Goal: Transaction & Acquisition: Purchase product/service

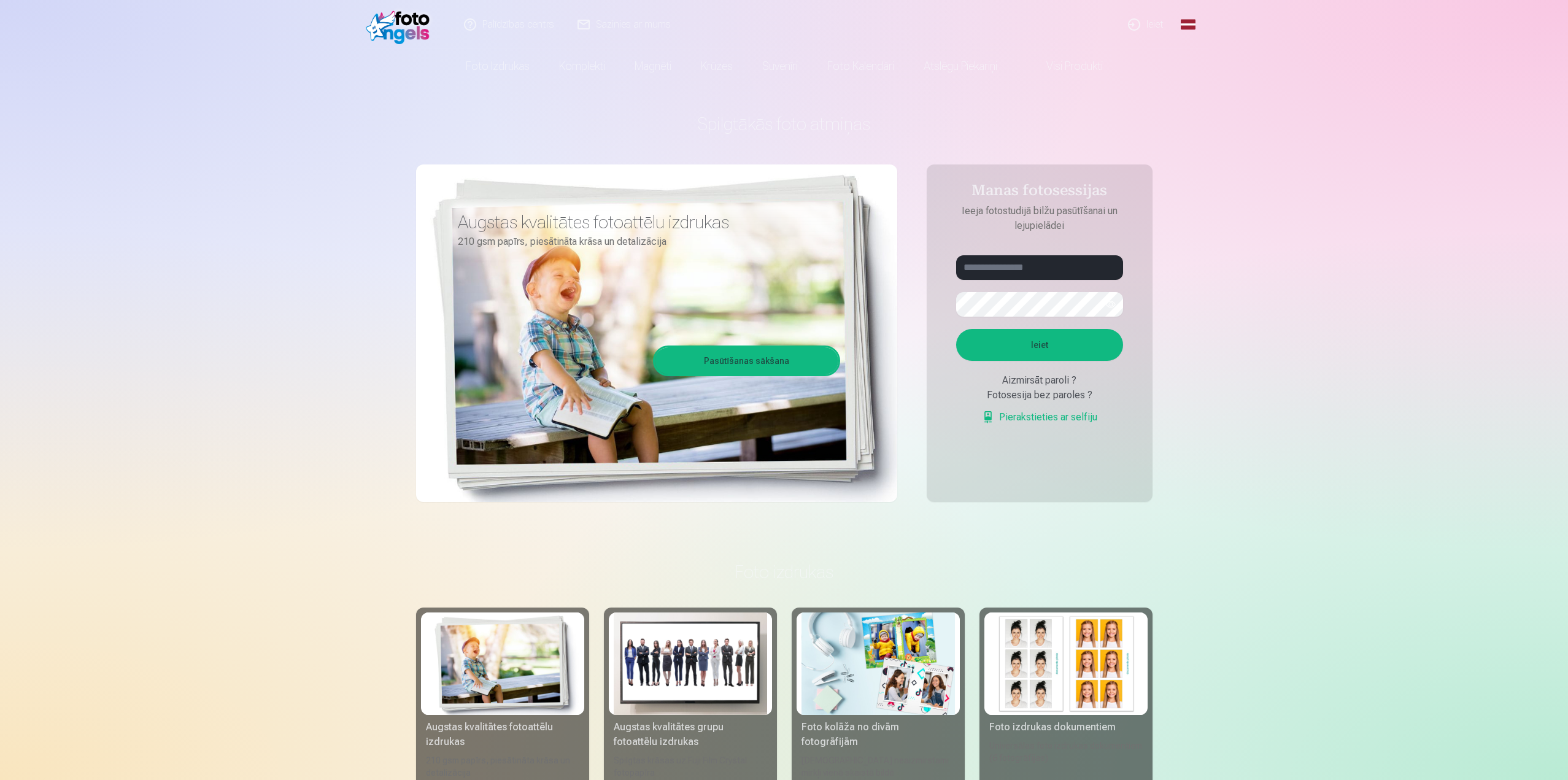
click at [1144, 22] on link "Ieiet" at bounding box center [1146, 25] width 59 height 49
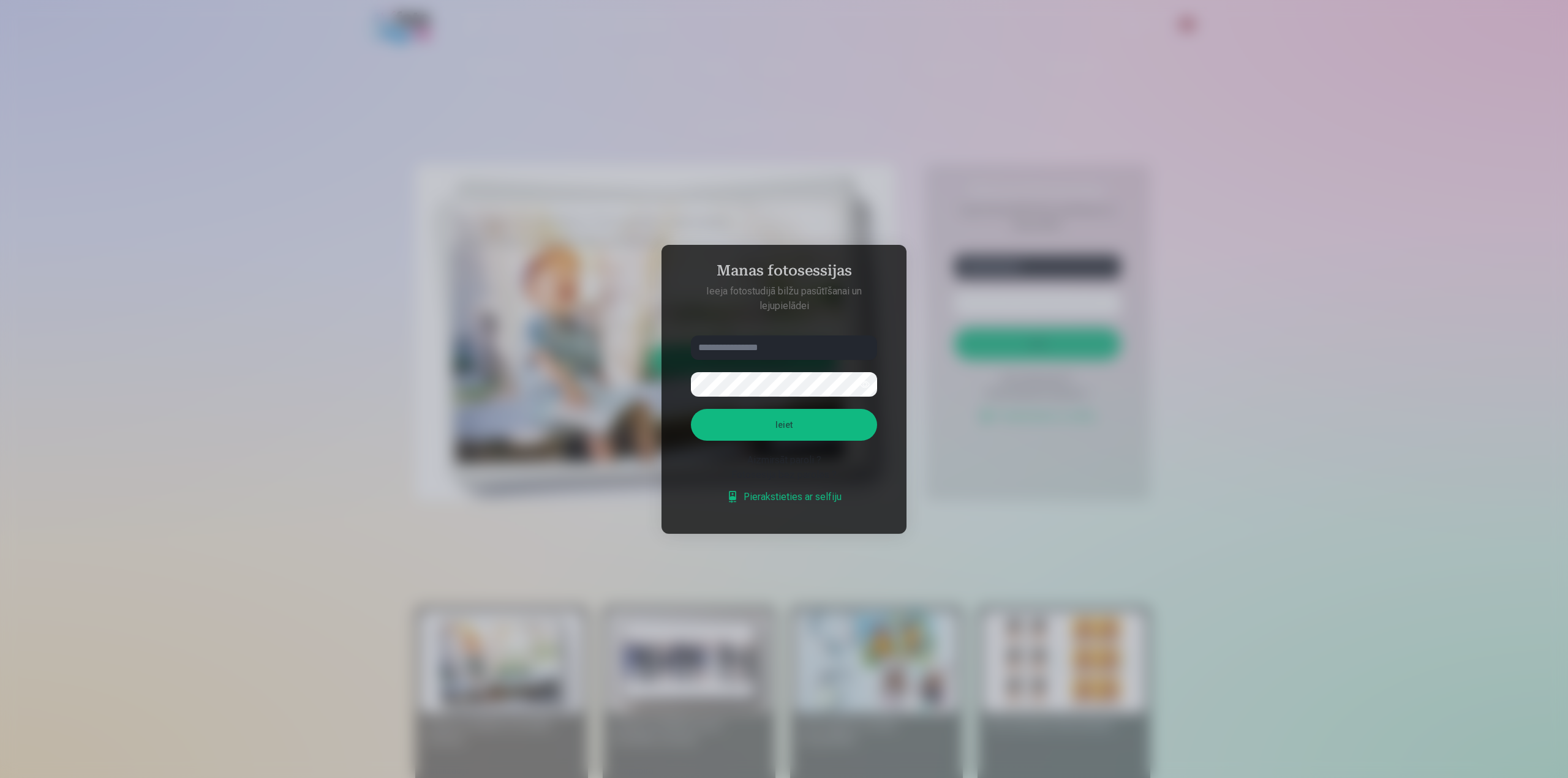
click at [784, 347] on input "text" at bounding box center [784, 347] width 186 height 25
type input "**********"
click at [812, 428] on button "Ieiet" at bounding box center [784, 424] width 186 height 31
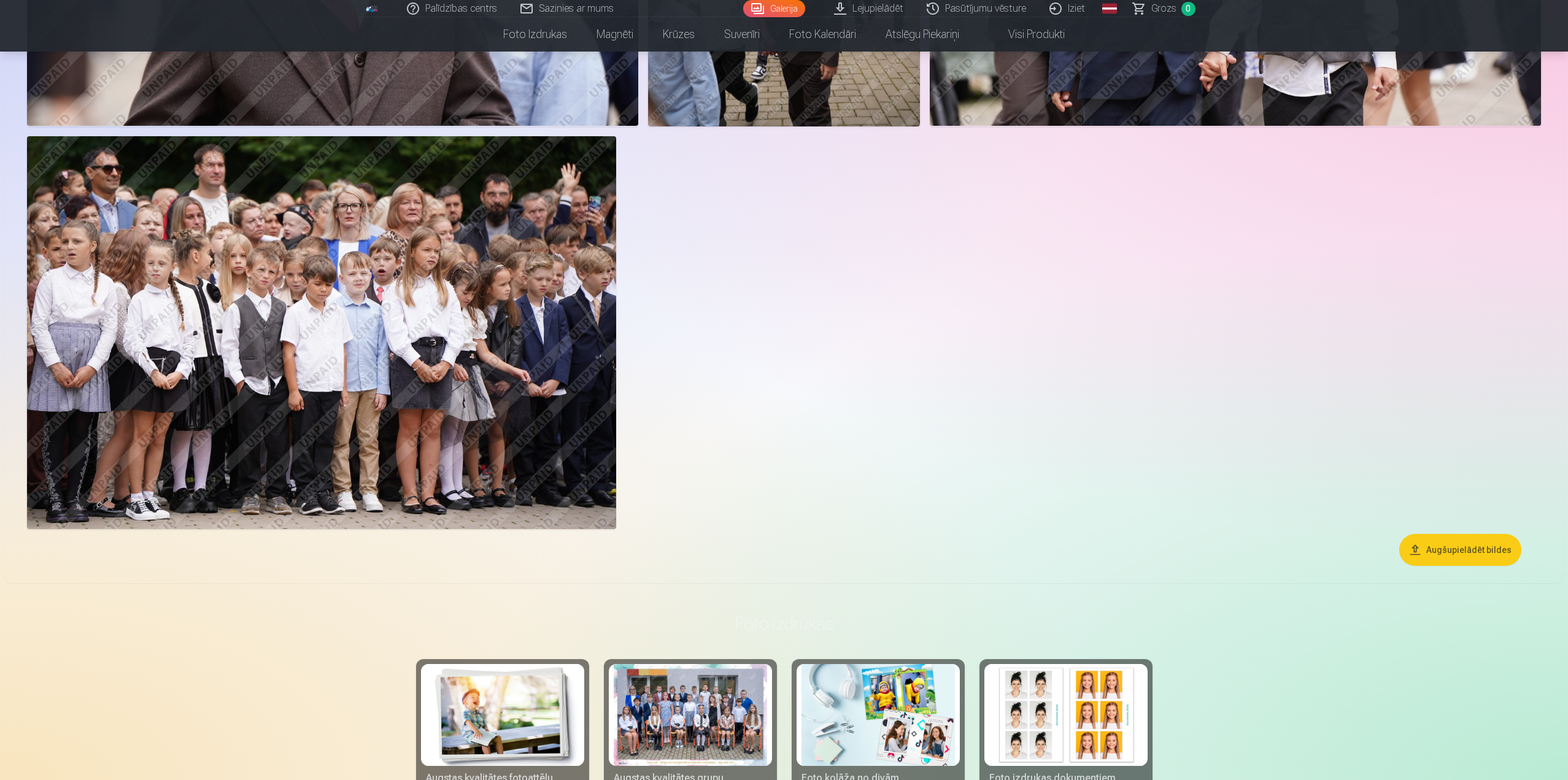
scroll to position [2209, 0]
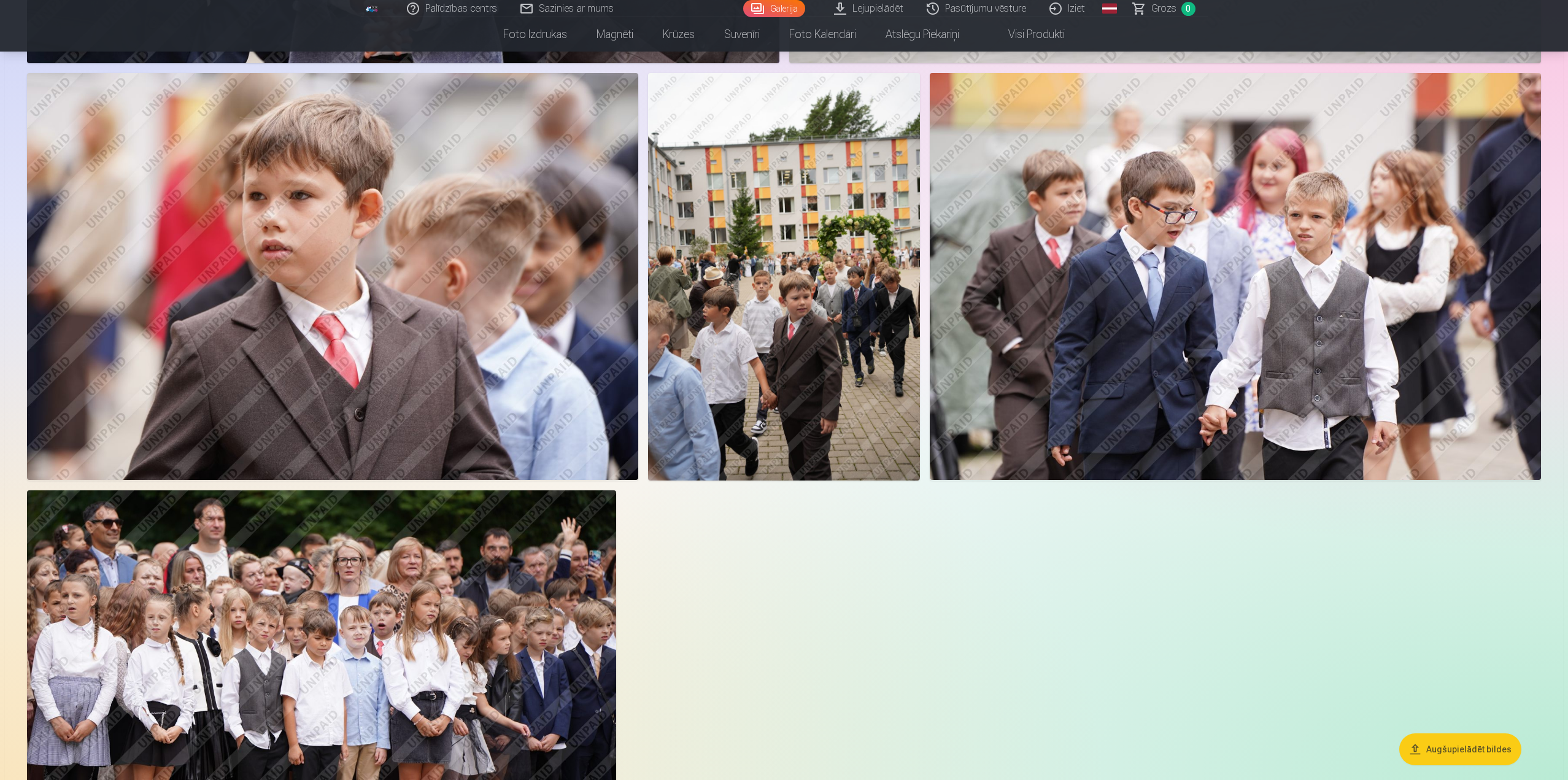
click at [583, 326] on img at bounding box center [333, 277] width 612 height 408
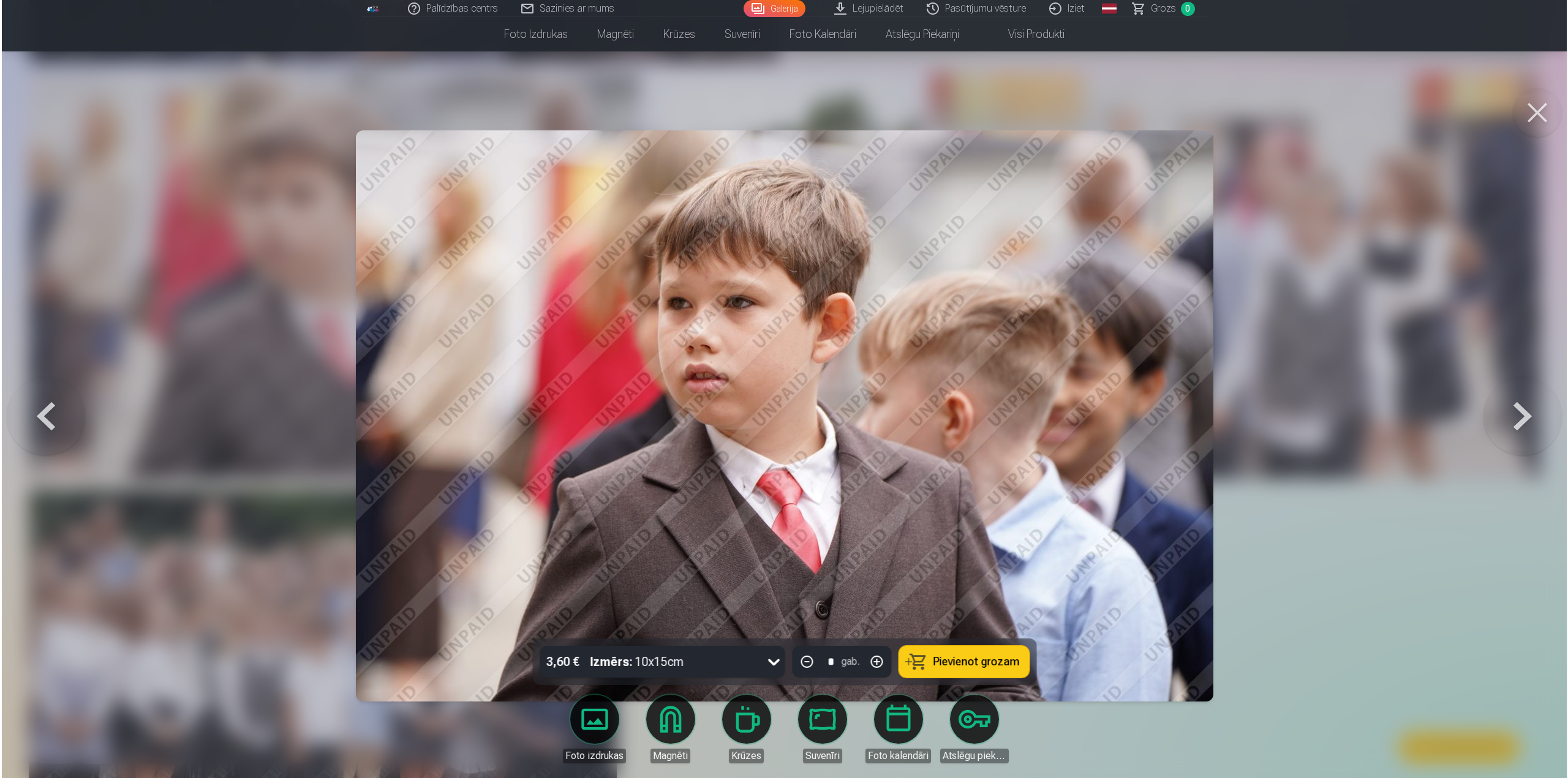
scroll to position [1593, 0]
click at [1537, 113] on button at bounding box center [1538, 113] width 49 height 49
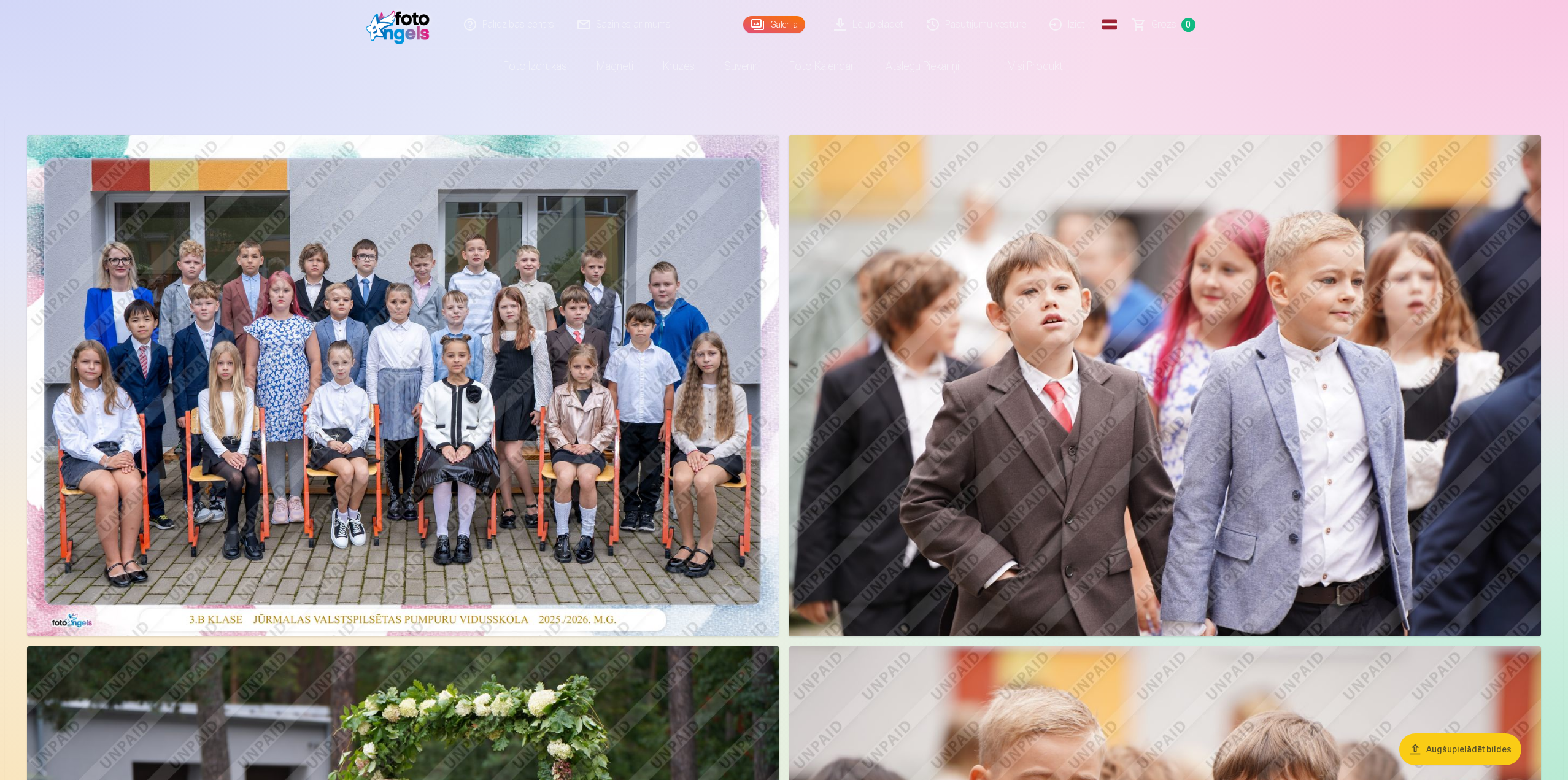
click at [1029, 63] on link "Visi produkti" at bounding box center [1027, 66] width 106 height 34
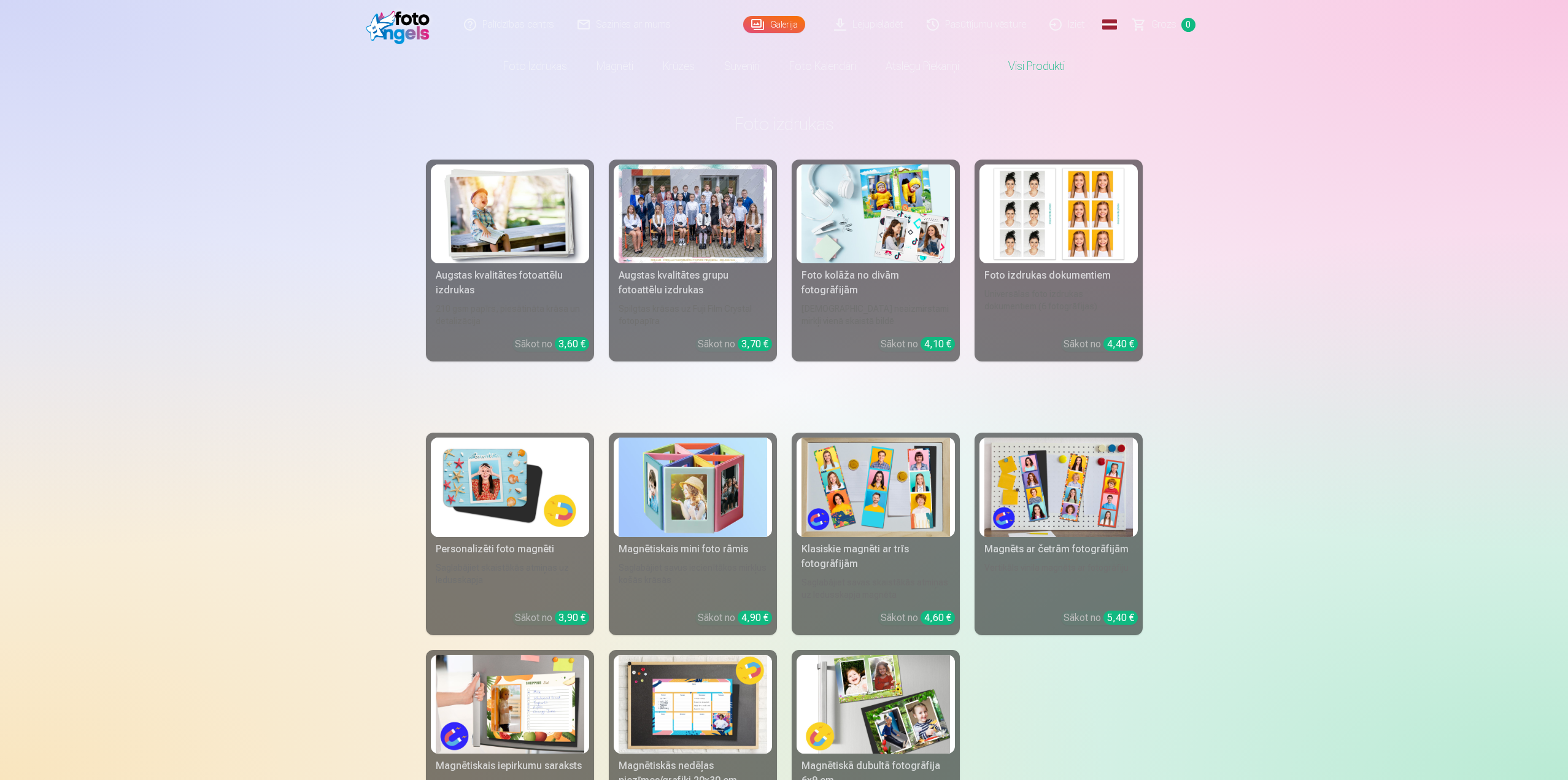
click at [693, 216] on div at bounding box center [692, 214] width 148 height 99
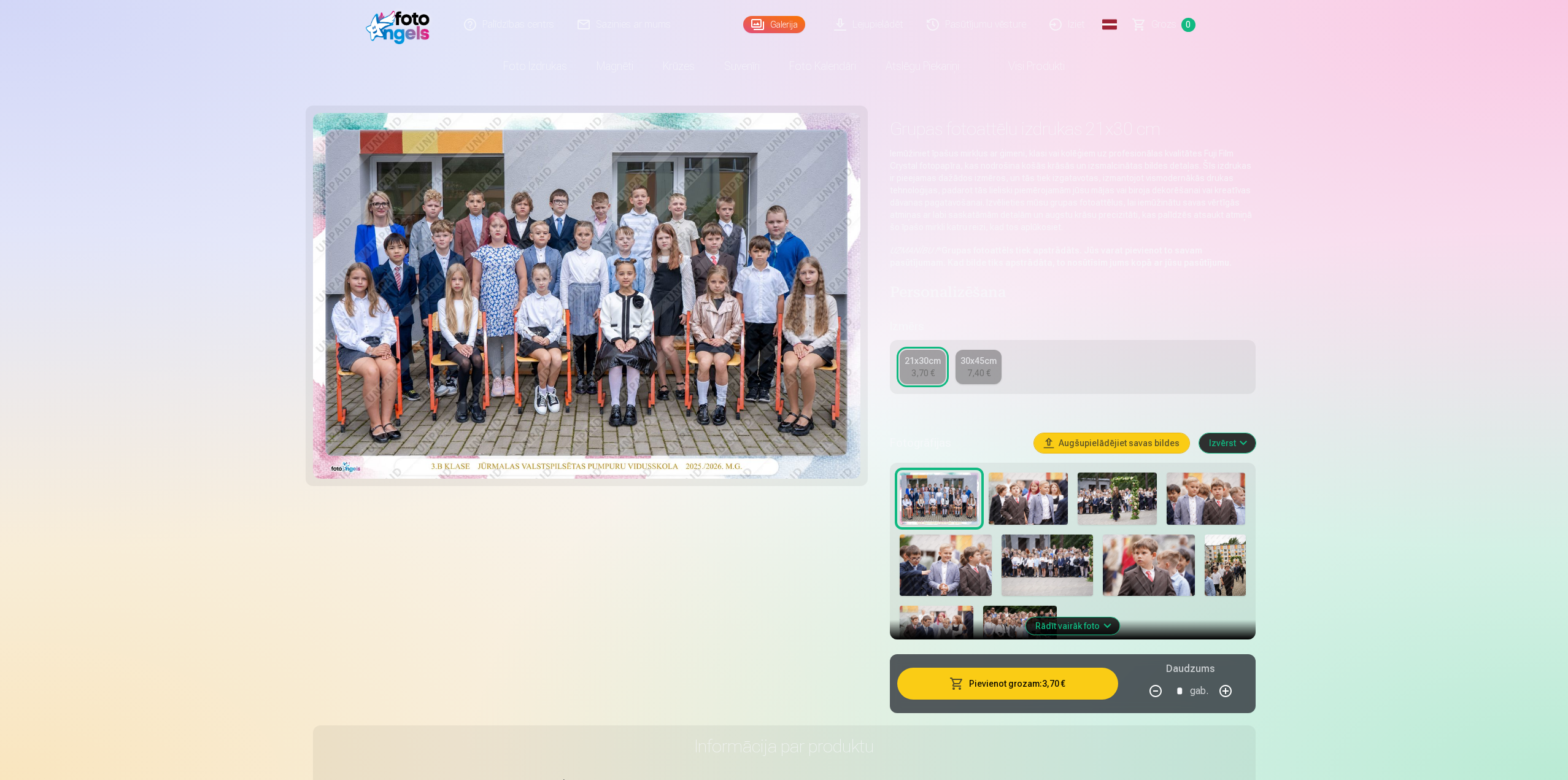
click at [1041, 684] on button "Pievienot grozam : 3,70 €" at bounding box center [1008, 683] width 221 height 32
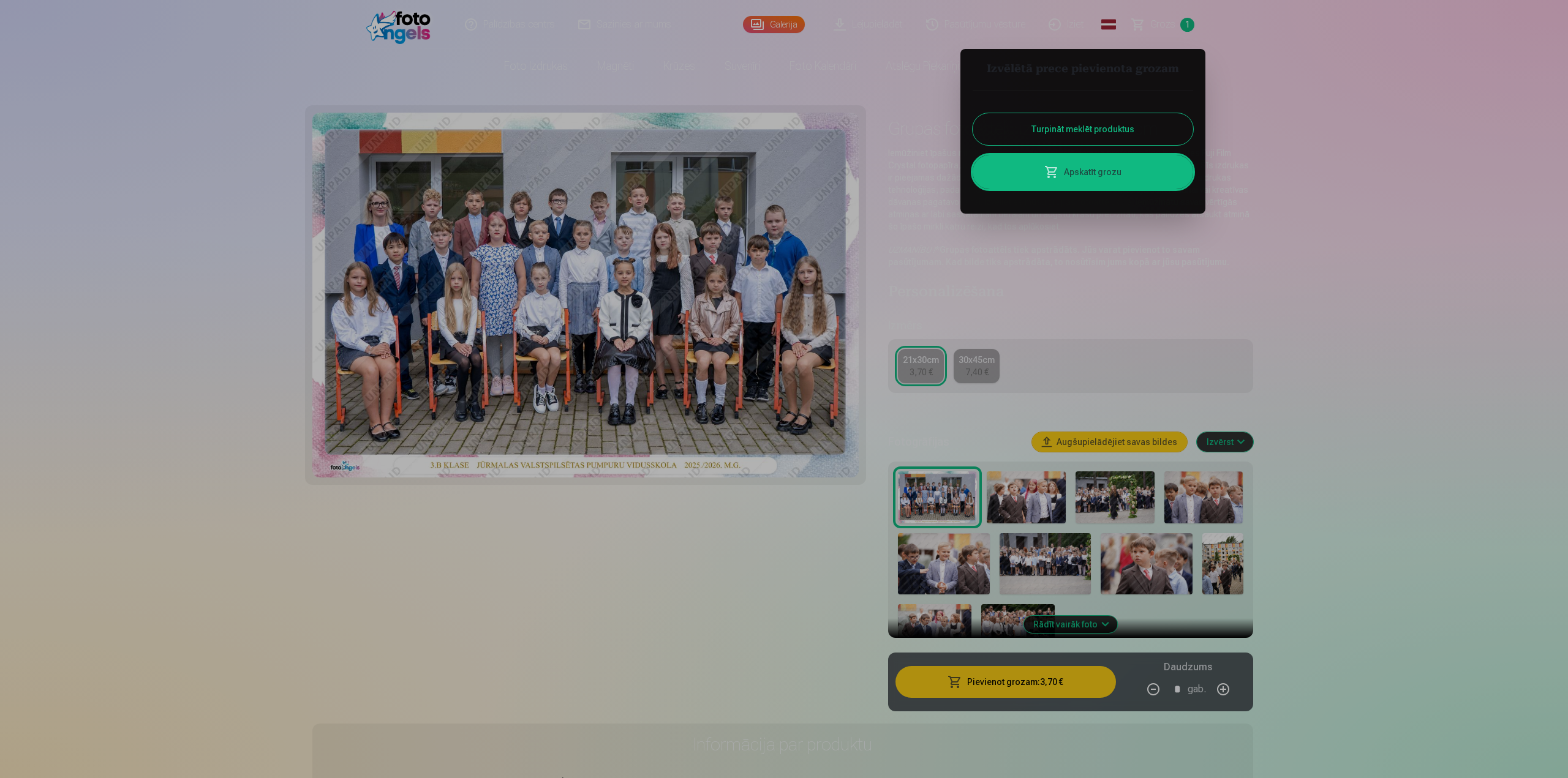
click at [1095, 130] on button "Turpināt meklēt produktus" at bounding box center [1082, 128] width 220 height 31
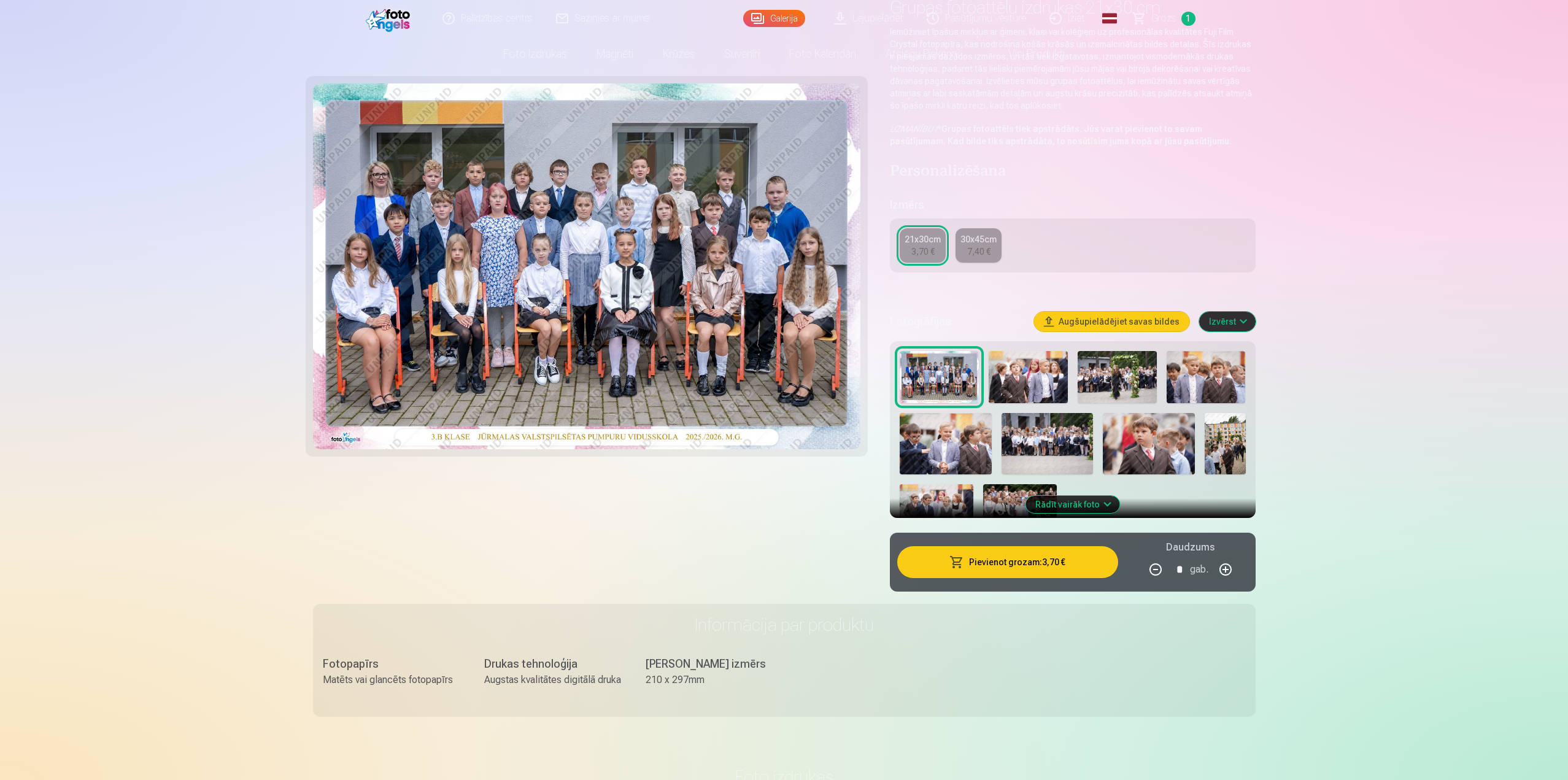
scroll to position [123, 0]
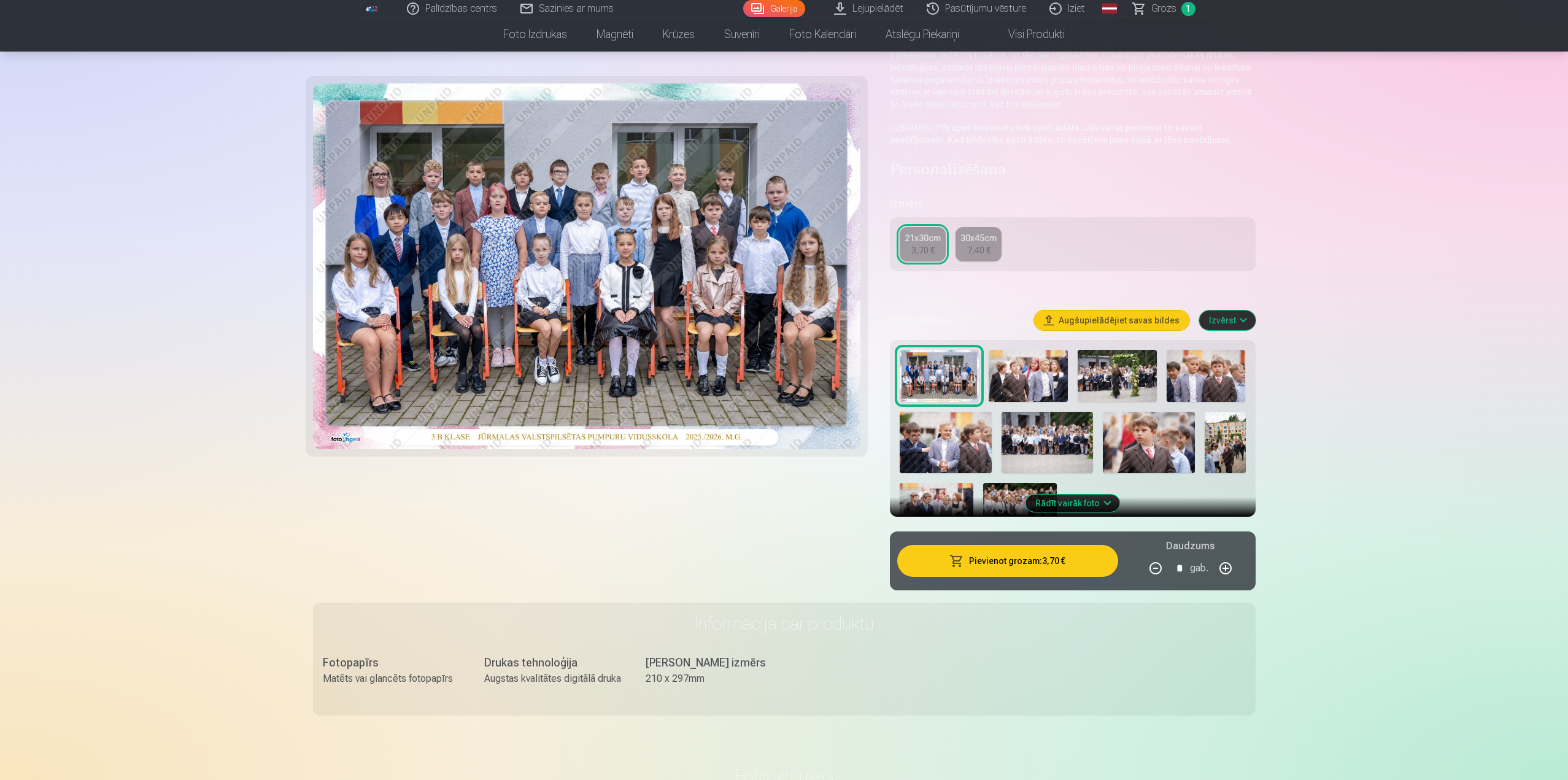
click at [1085, 502] on button "Rādīt vairāk foto" at bounding box center [1072, 503] width 94 height 17
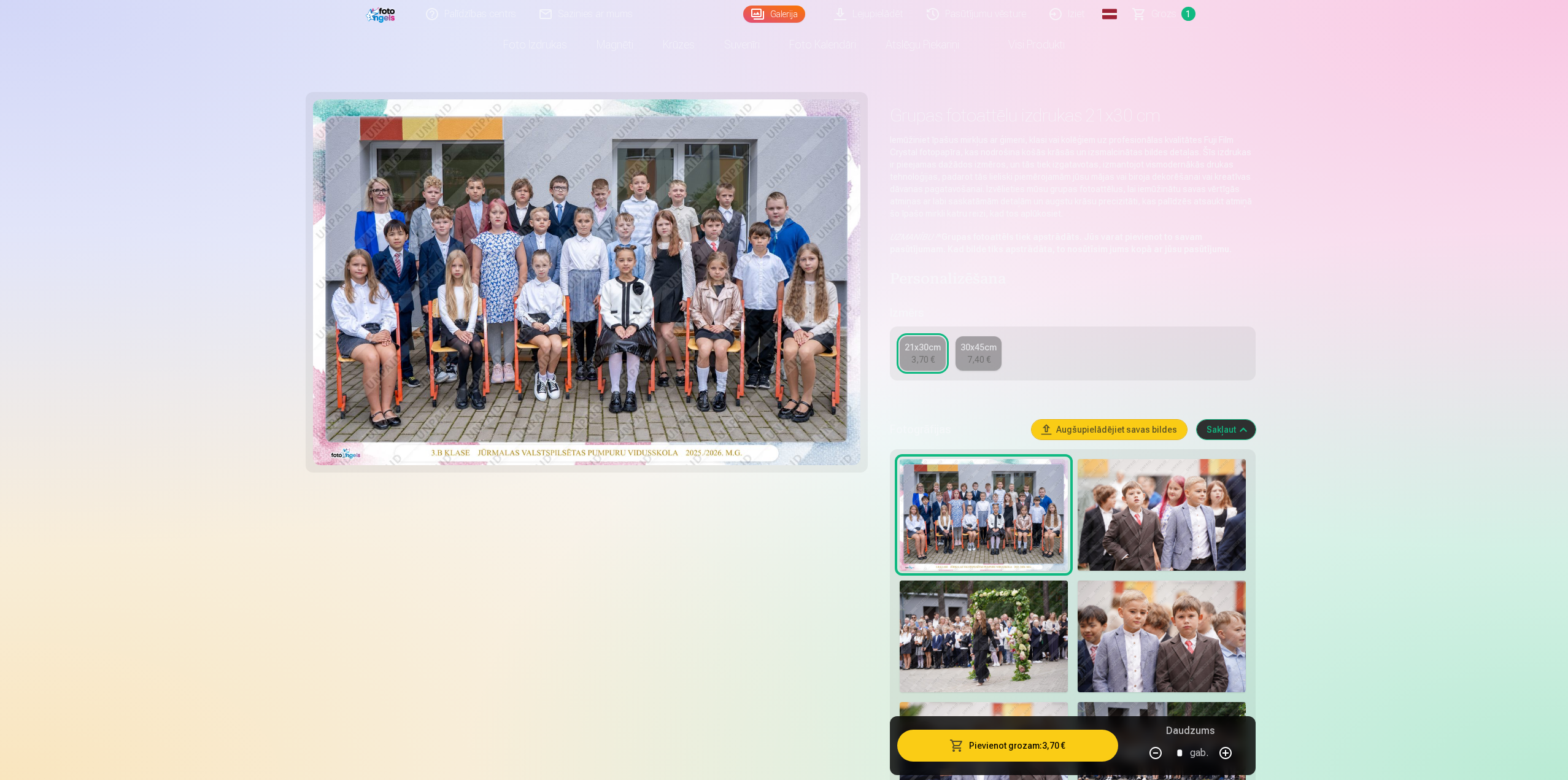
scroll to position [0, 0]
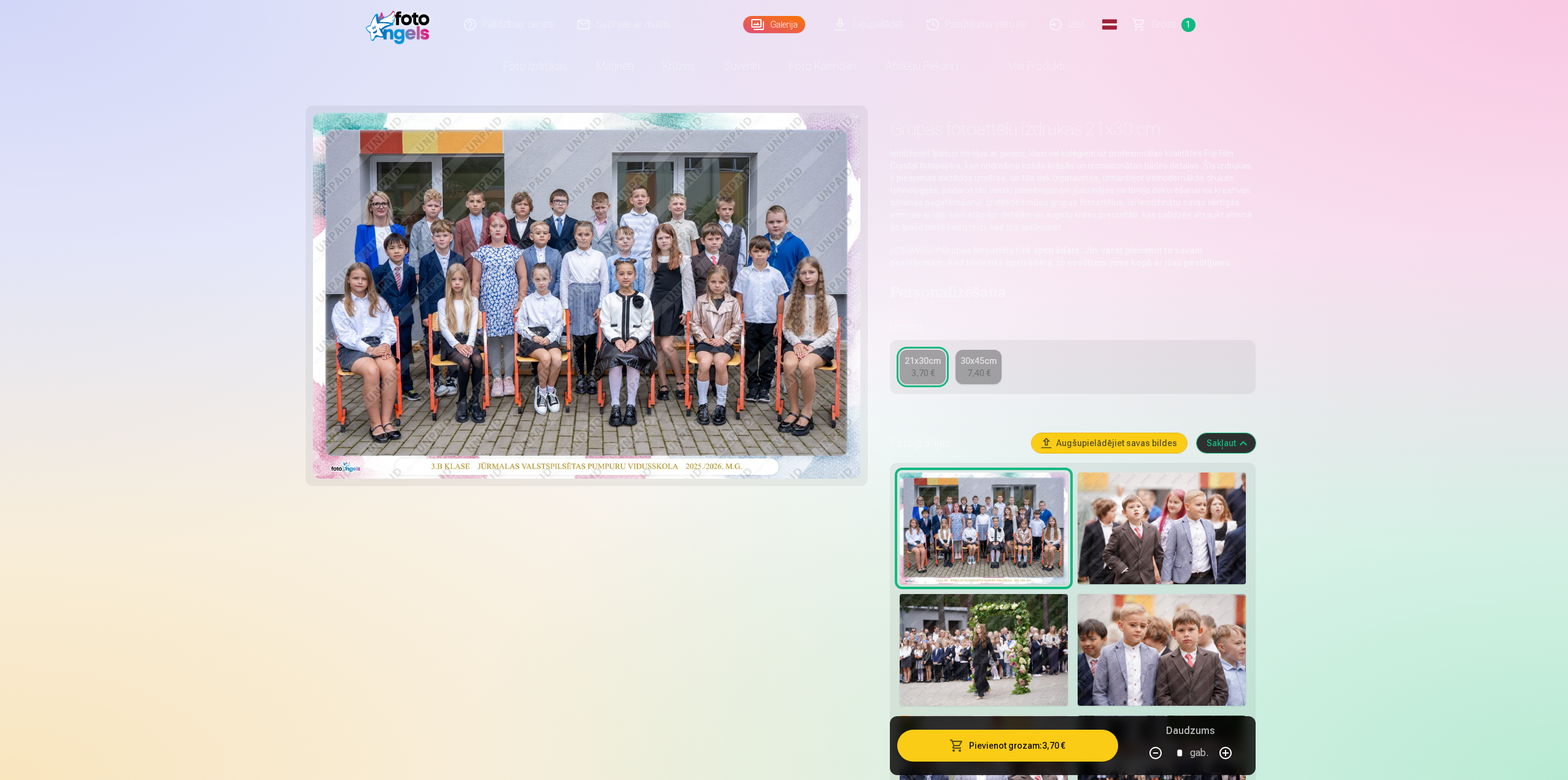
click at [513, 27] on link "Palīdzības centrs" at bounding box center [509, 25] width 113 height 49
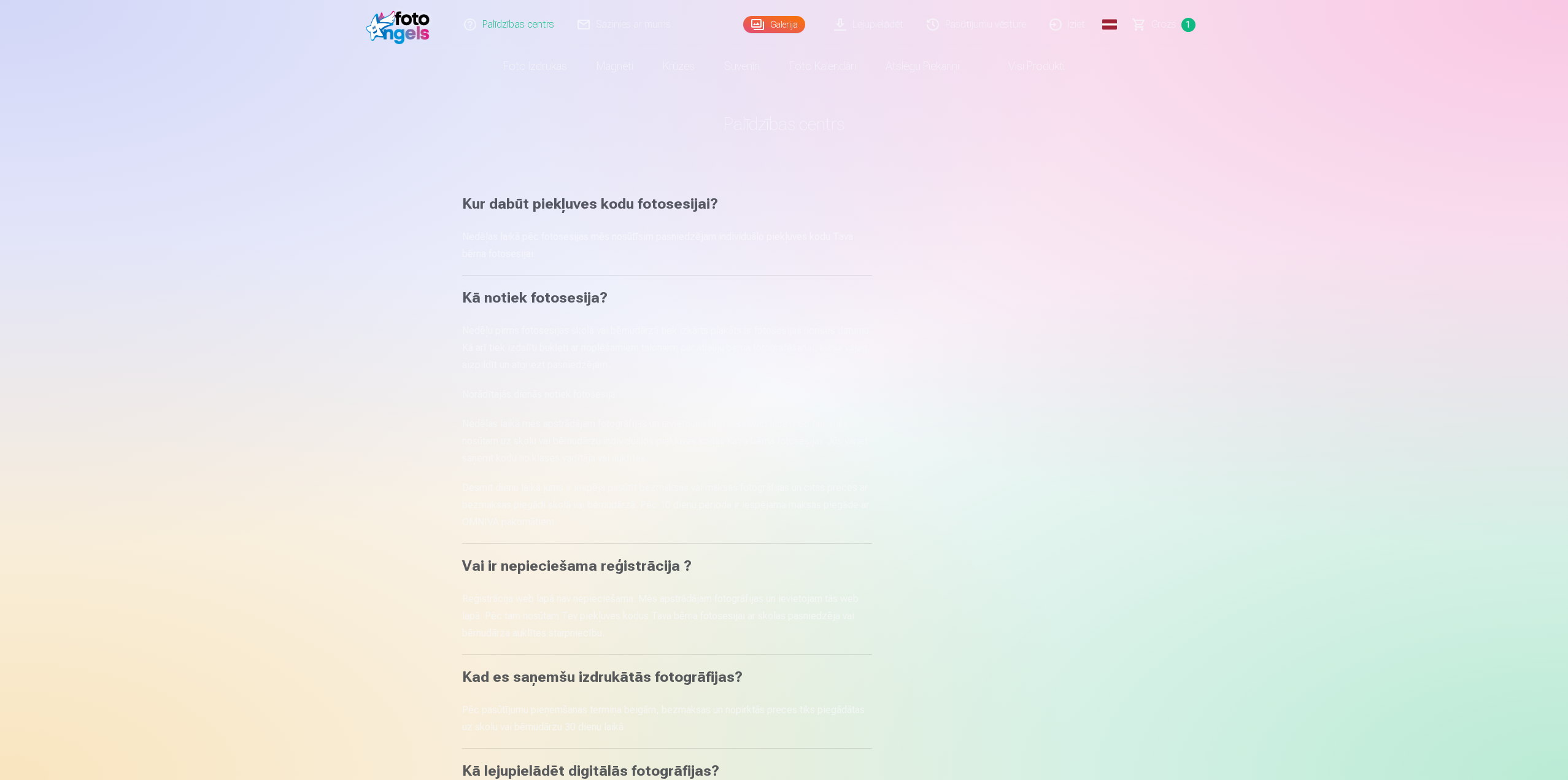
click at [879, 25] on link "Lejupielādēt" at bounding box center [869, 25] width 93 height 49
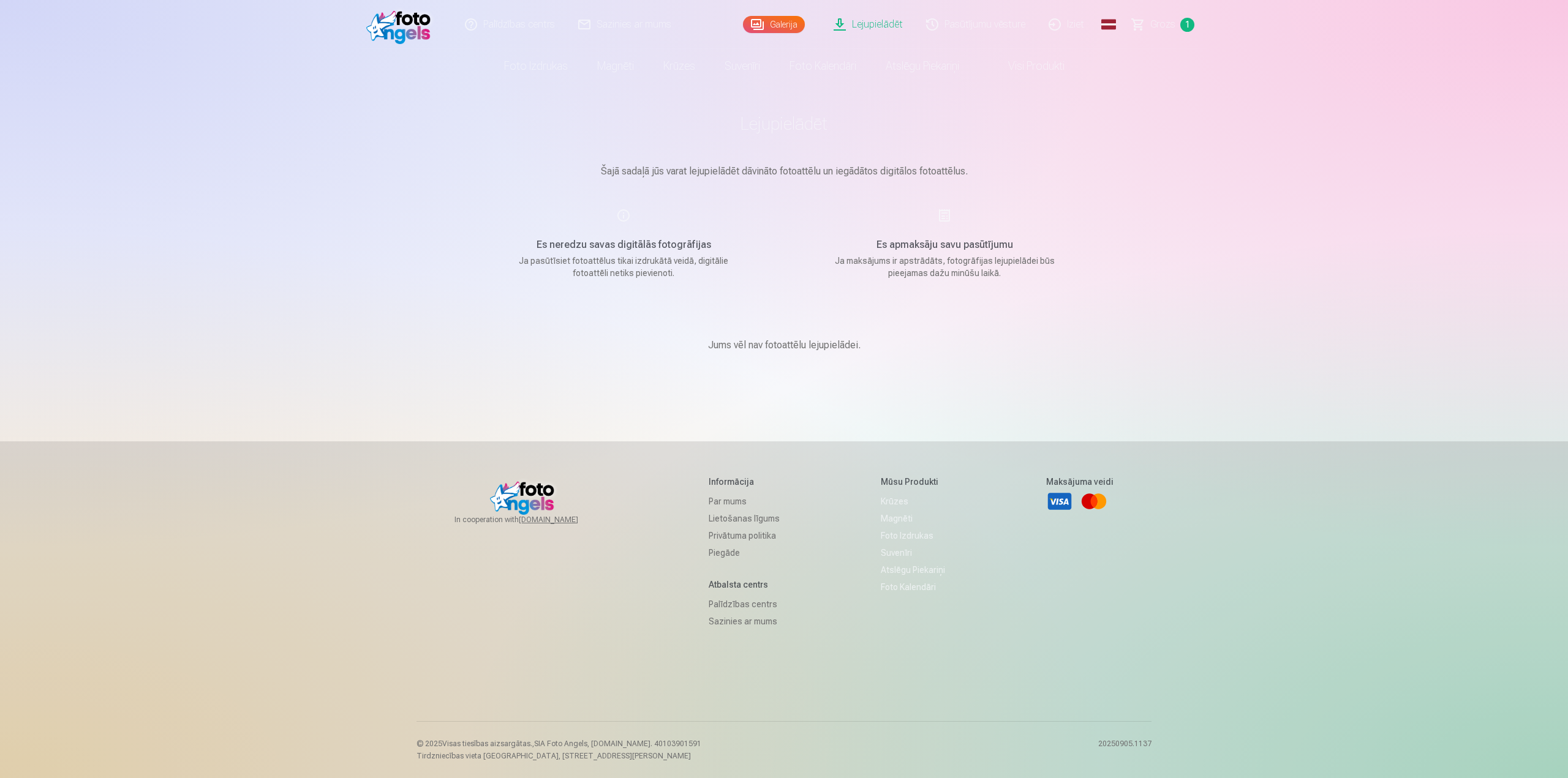
click at [1179, 21] on link "Grozs 1" at bounding box center [1163, 25] width 86 height 49
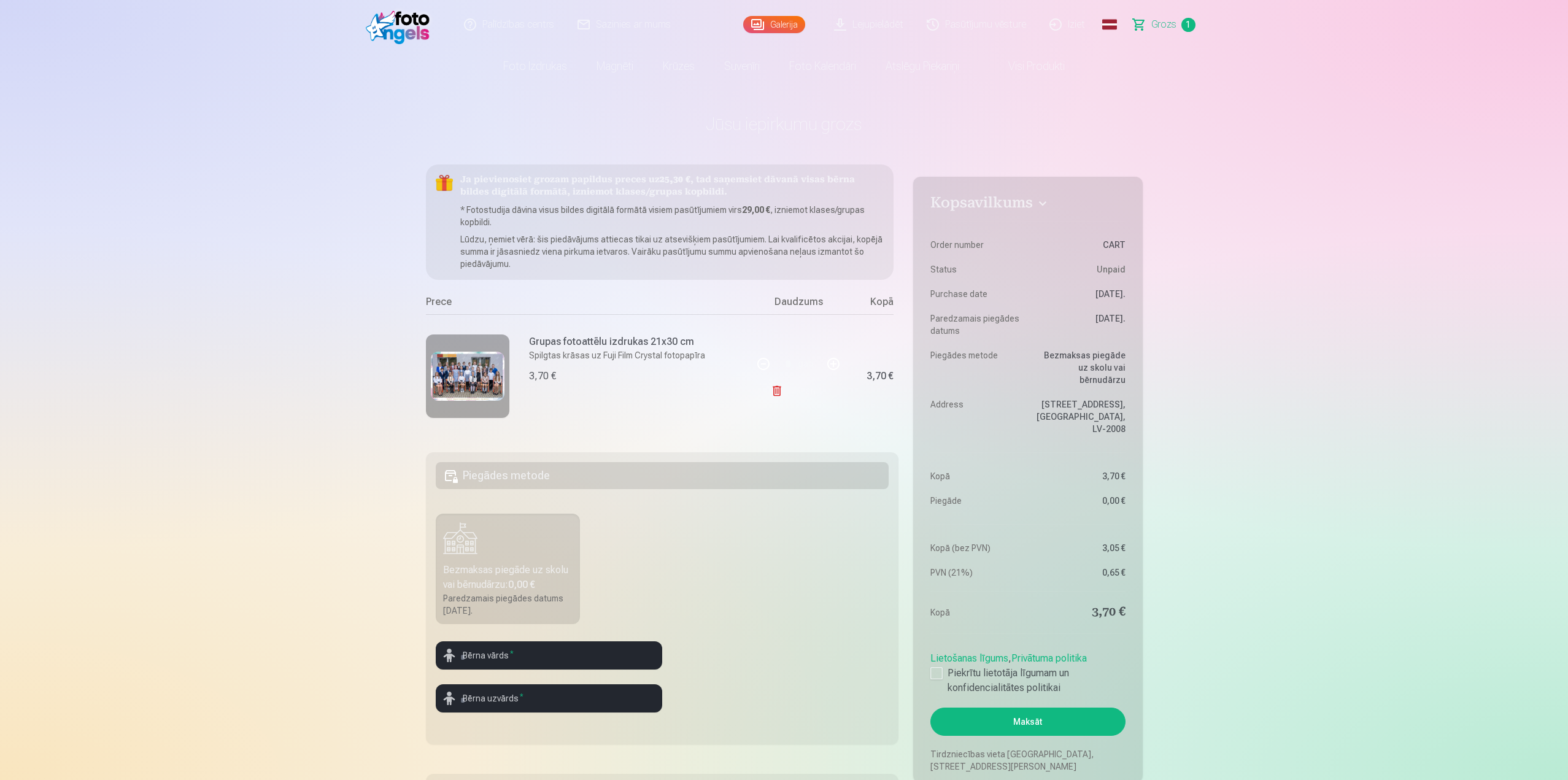
click at [778, 26] on link "Galerija" at bounding box center [774, 25] width 62 height 17
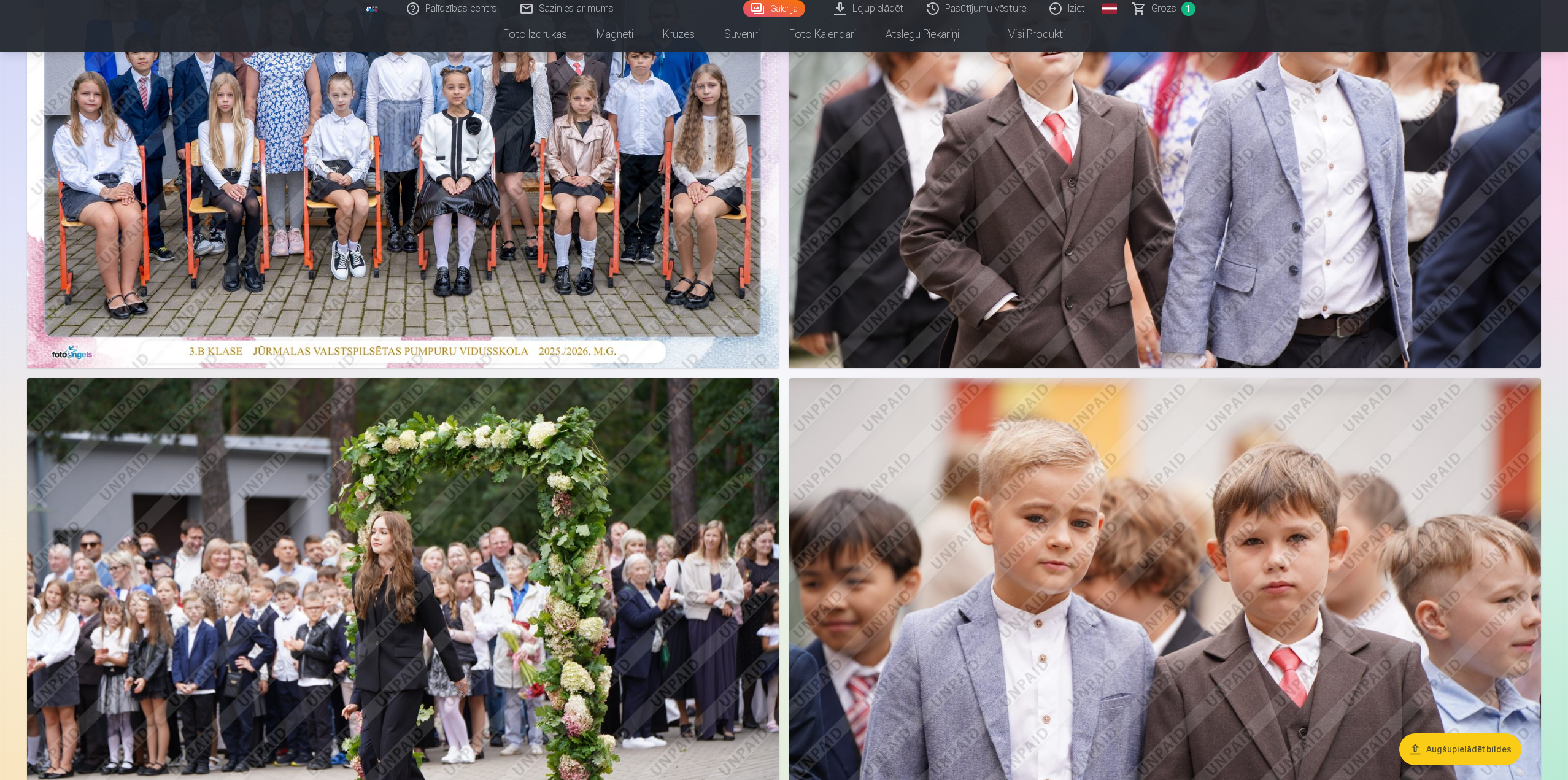
scroll to position [123, 0]
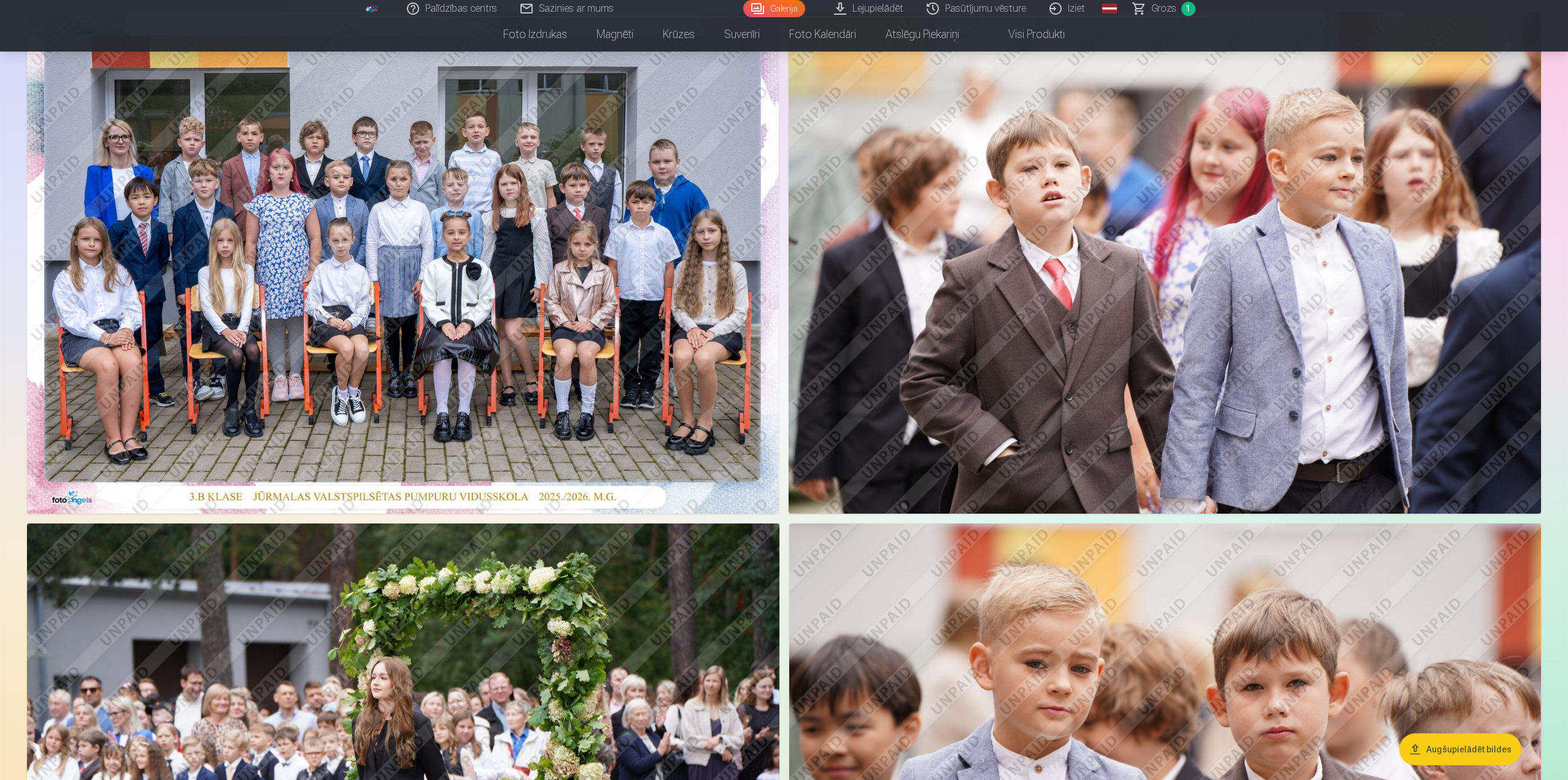
click at [1105, 257] on img at bounding box center [1164, 262] width 752 height 502
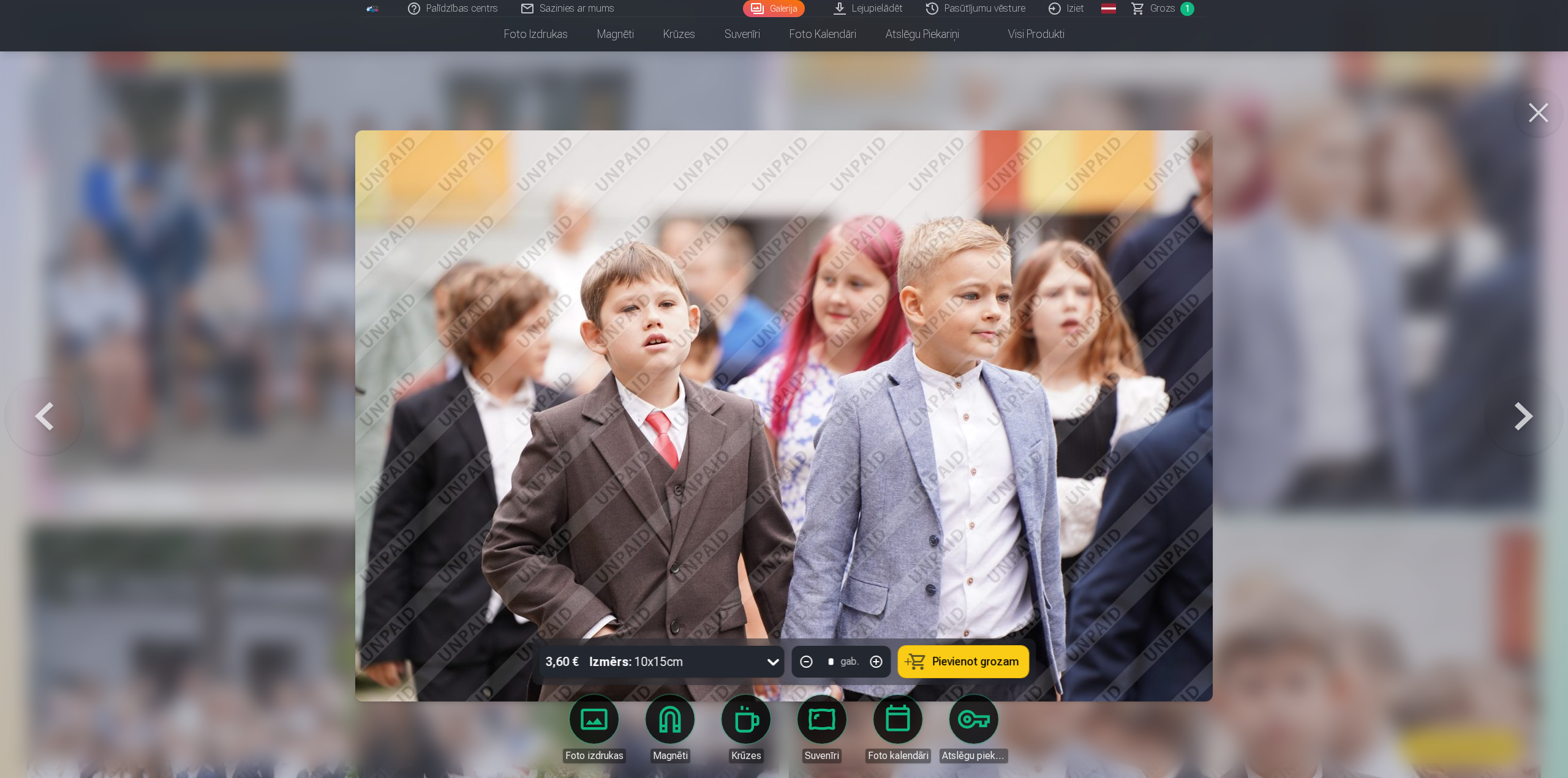
click at [775, 662] on icon at bounding box center [773, 661] width 20 height 20
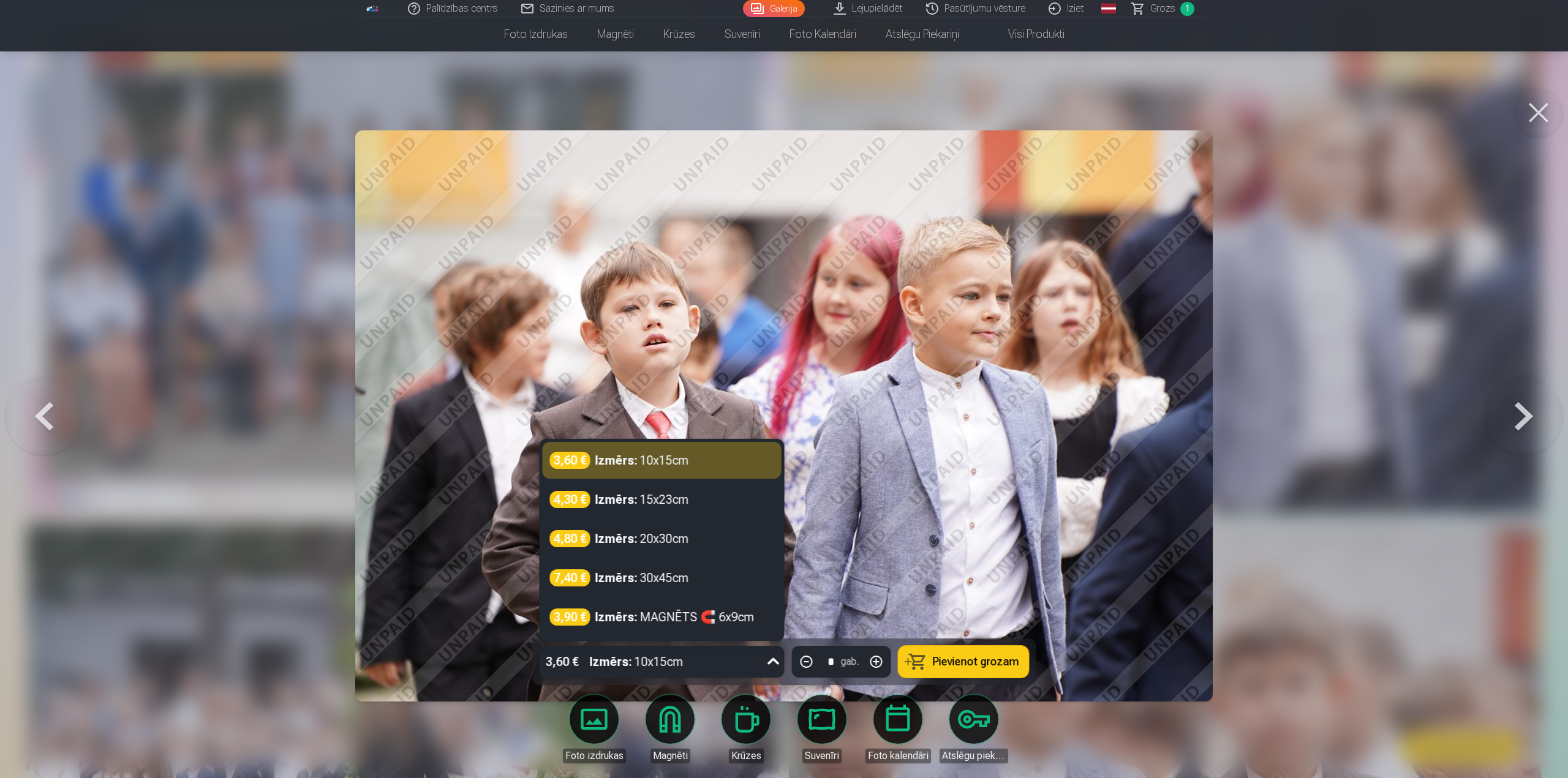
click at [775, 662] on icon at bounding box center [773, 661] width 20 height 20
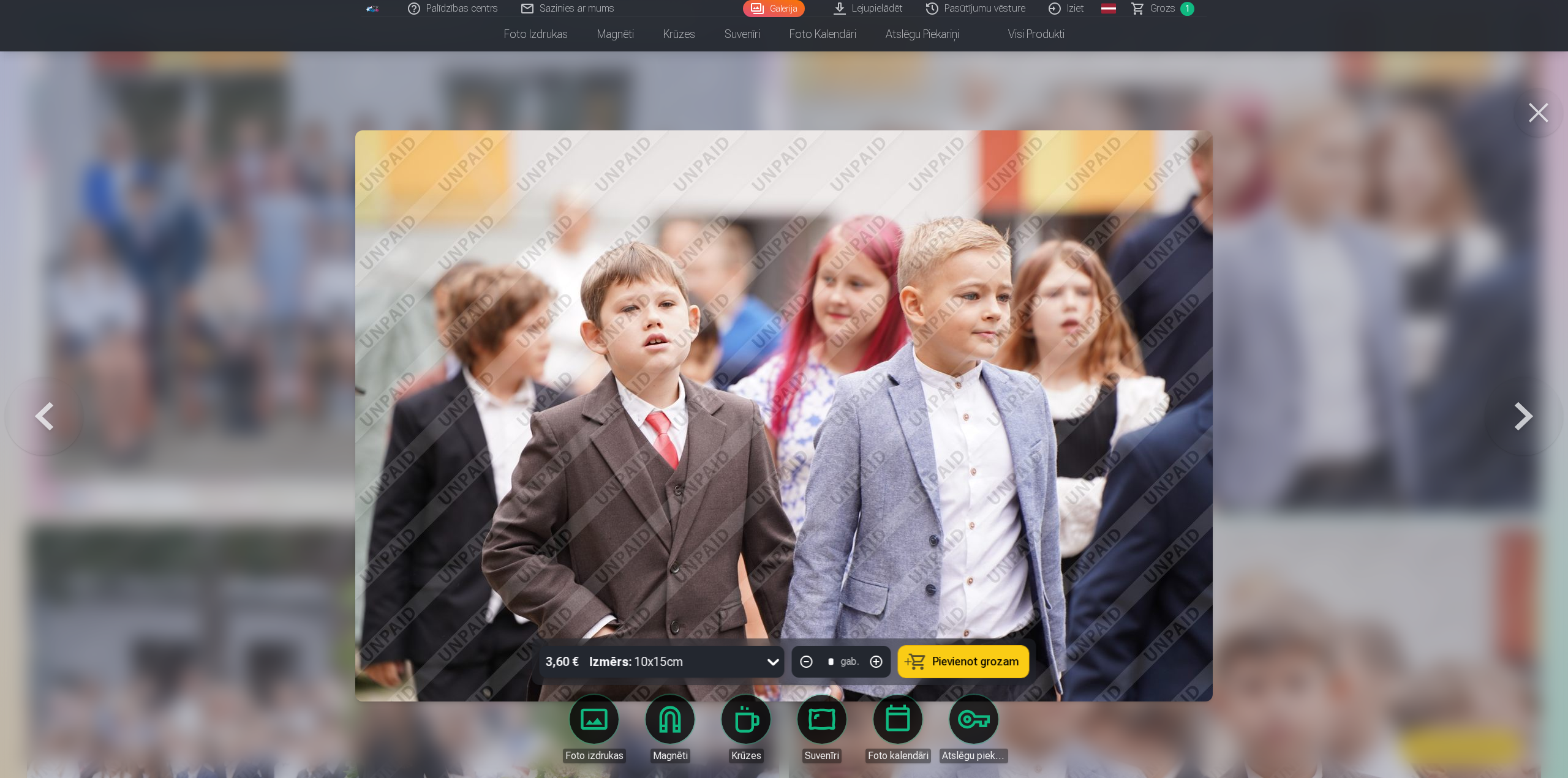
click at [948, 652] on button "Pievienot grozam" at bounding box center [963, 661] width 130 height 31
click at [1518, 417] on button at bounding box center [1524, 415] width 78 height 420
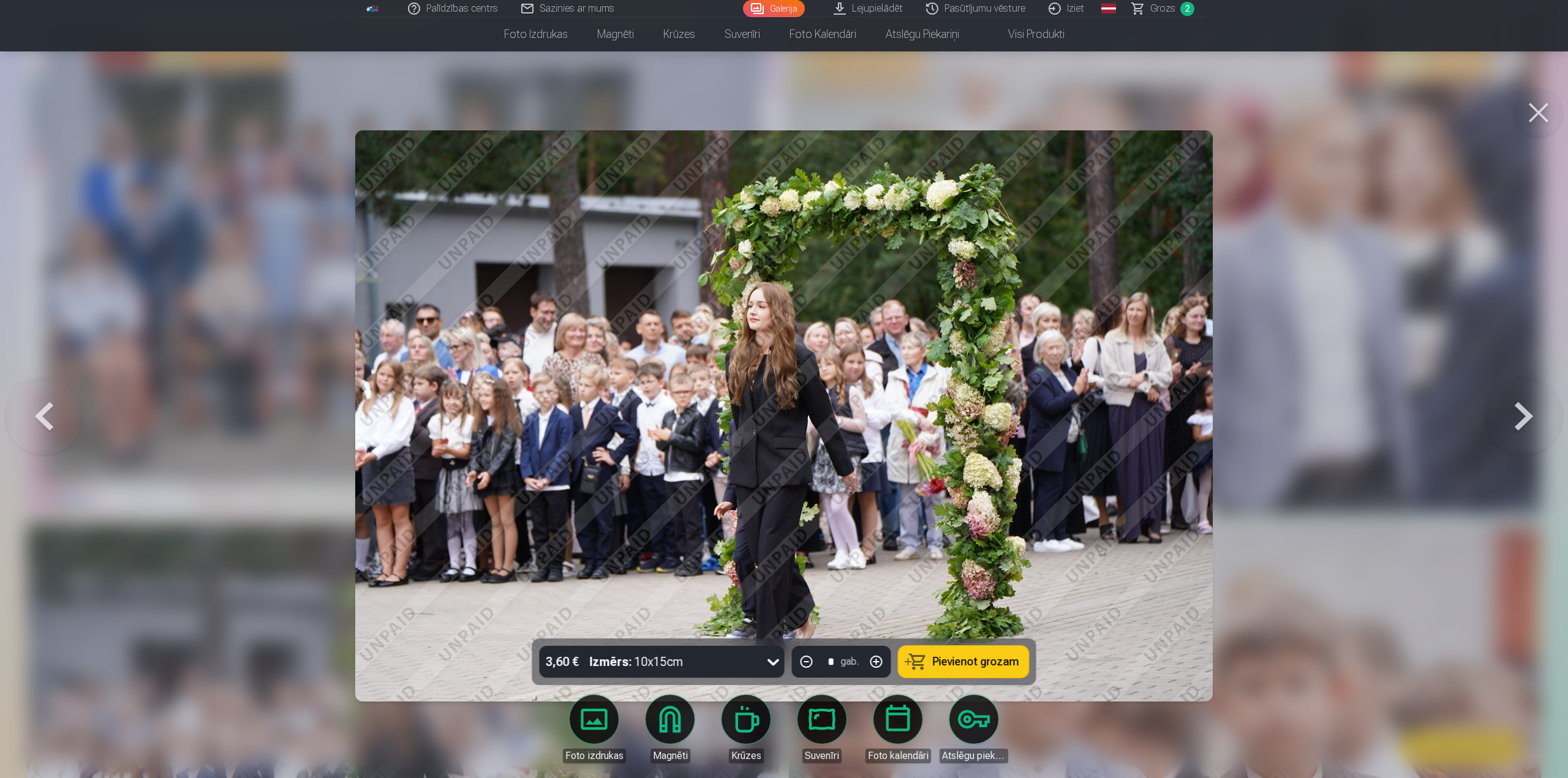
click at [1518, 417] on button at bounding box center [1524, 415] width 78 height 420
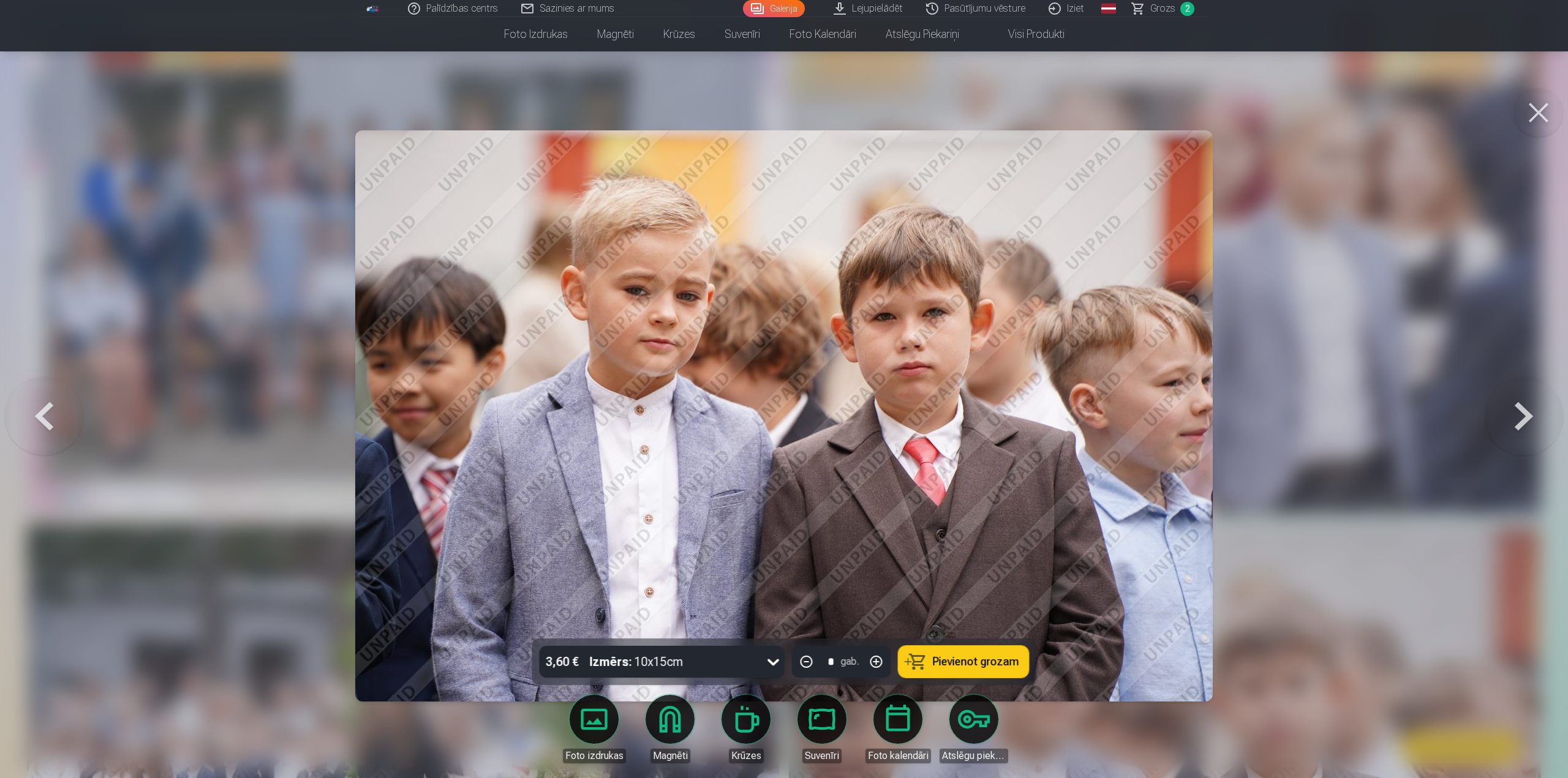
click at [965, 661] on span "Pievienot grozam" at bounding box center [976, 662] width 87 height 11
click at [1533, 423] on button at bounding box center [1524, 415] width 78 height 420
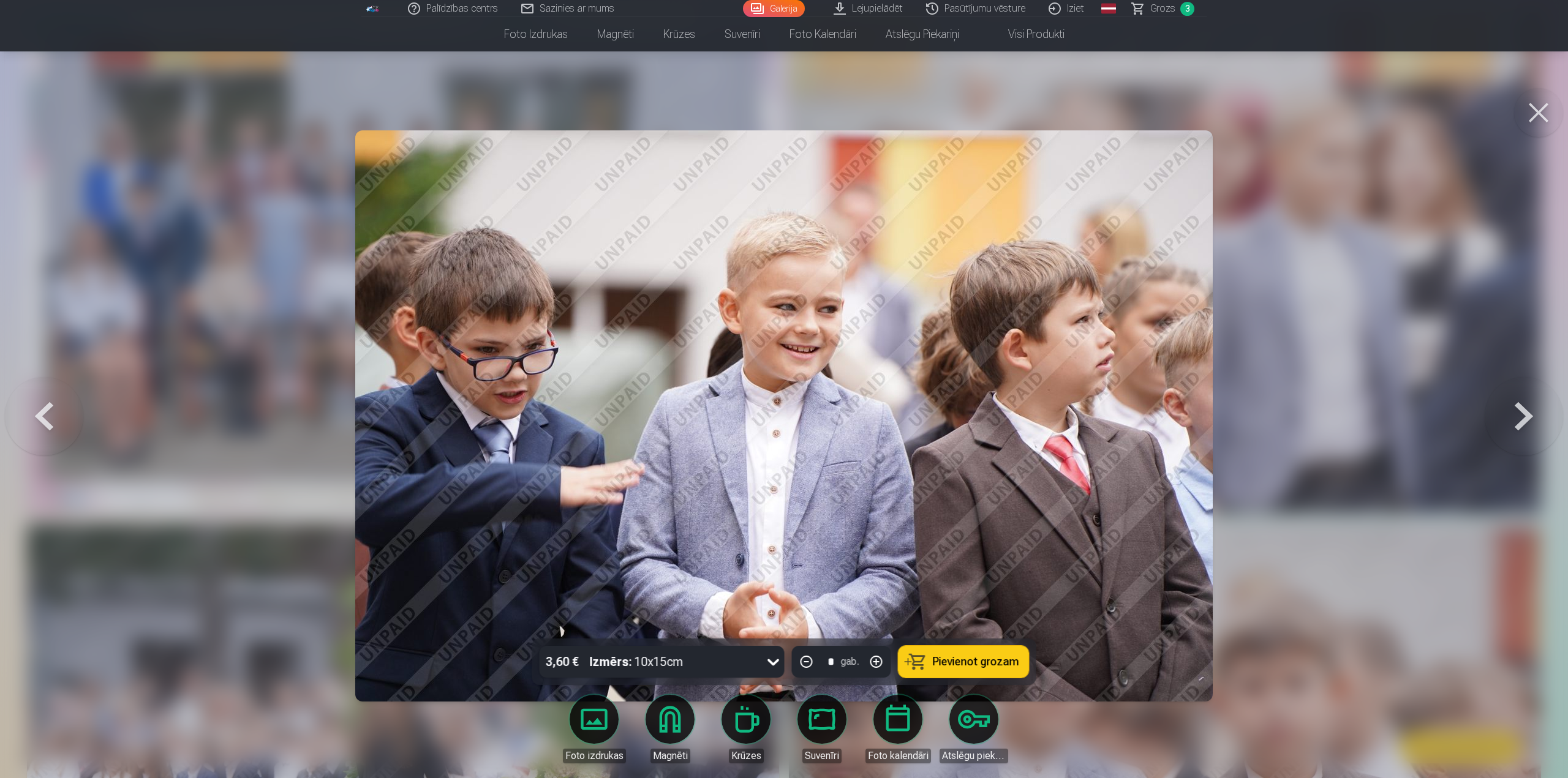
click at [983, 665] on span "Pievienot grozam" at bounding box center [976, 662] width 87 height 11
click at [1536, 413] on button at bounding box center [1524, 415] width 78 height 420
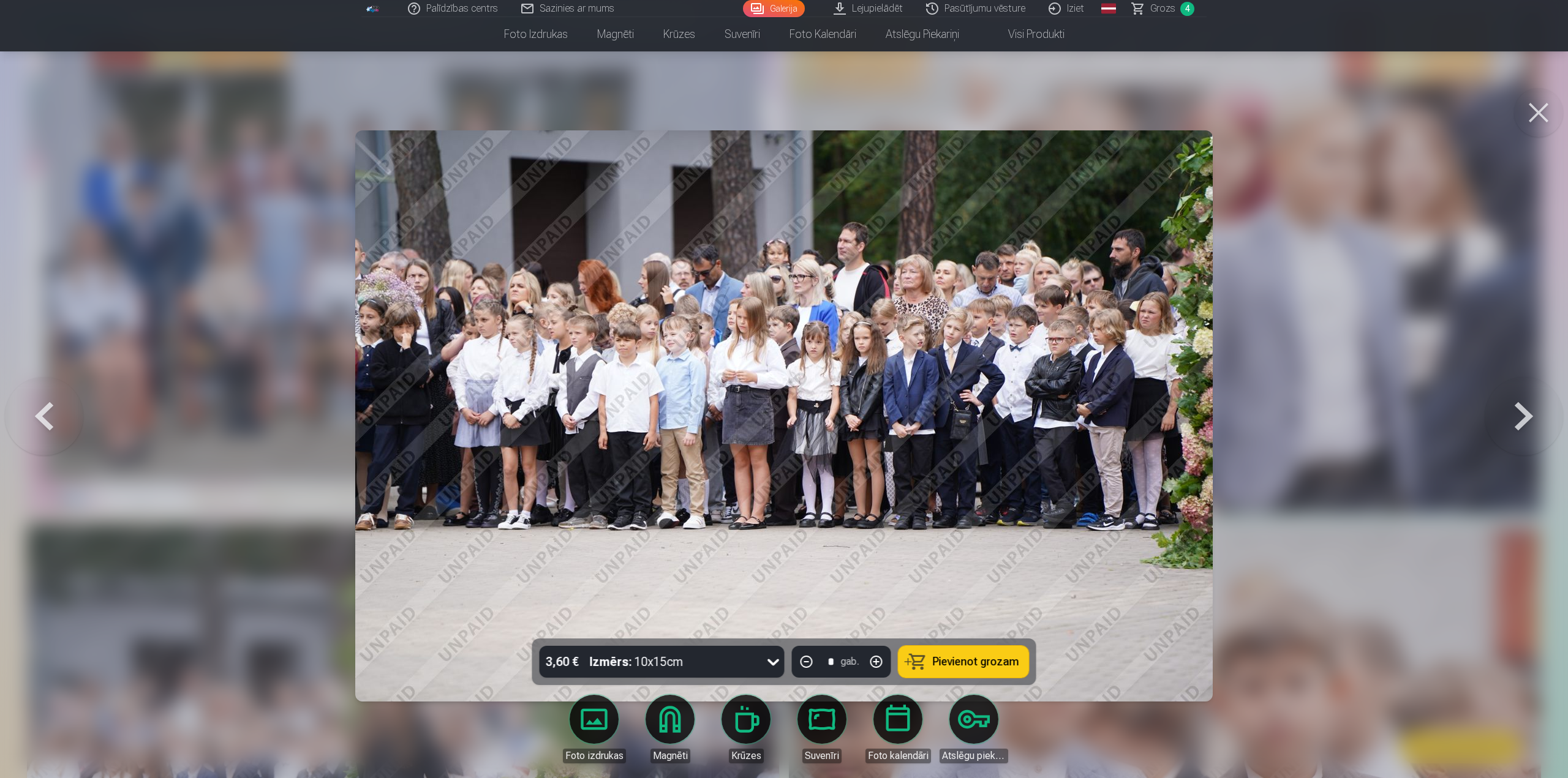
click at [976, 660] on span "Pievienot grozam" at bounding box center [976, 662] width 87 height 11
click at [1527, 414] on button at bounding box center [1524, 415] width 78 height 420
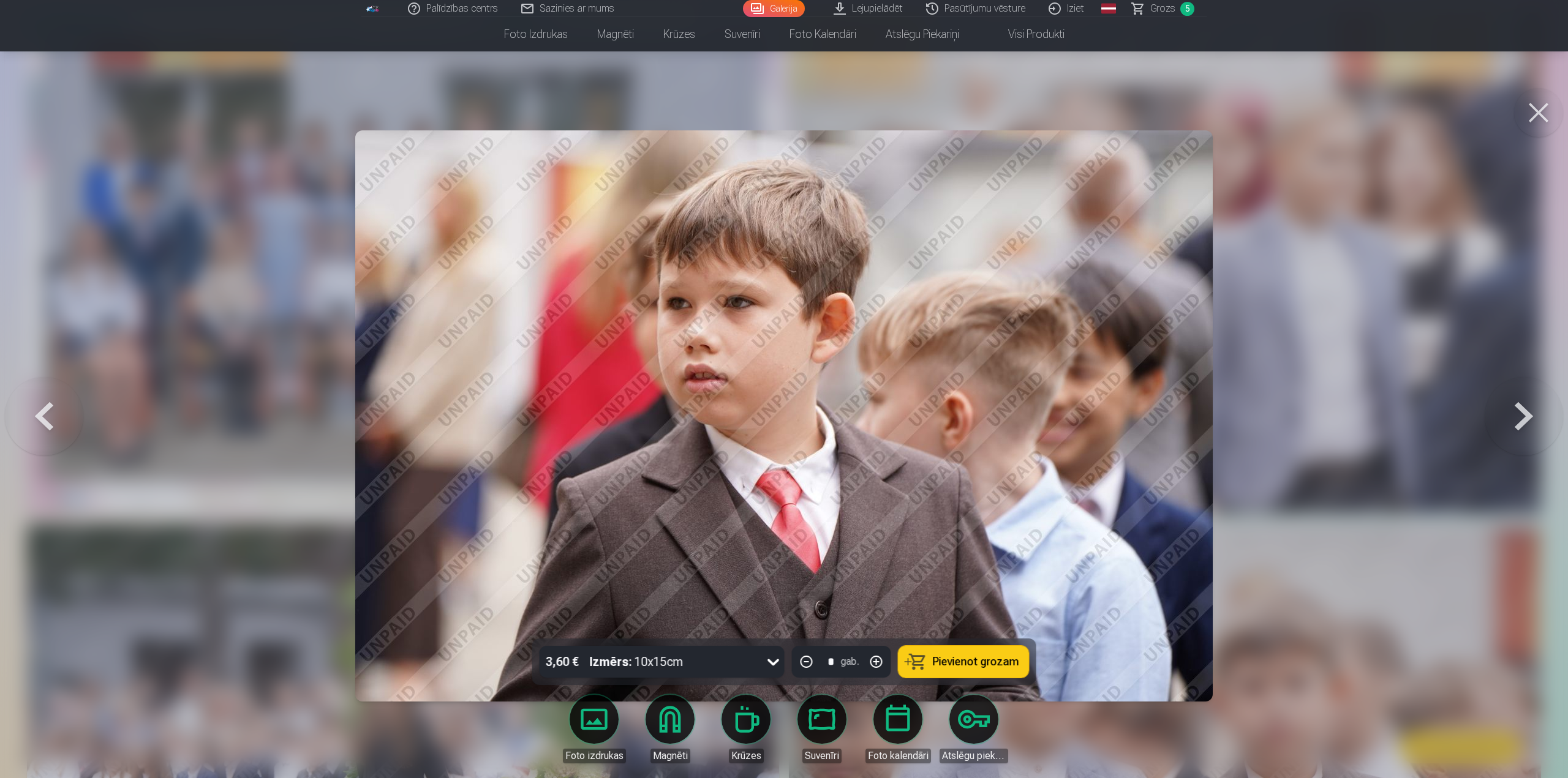
click at [993, 661] on span "Pievienot grozam" at bounding box center [976, 662] width 87 height 11
click at [1529, 417] on button at bounding box center [1524, 415] width 78 height 420
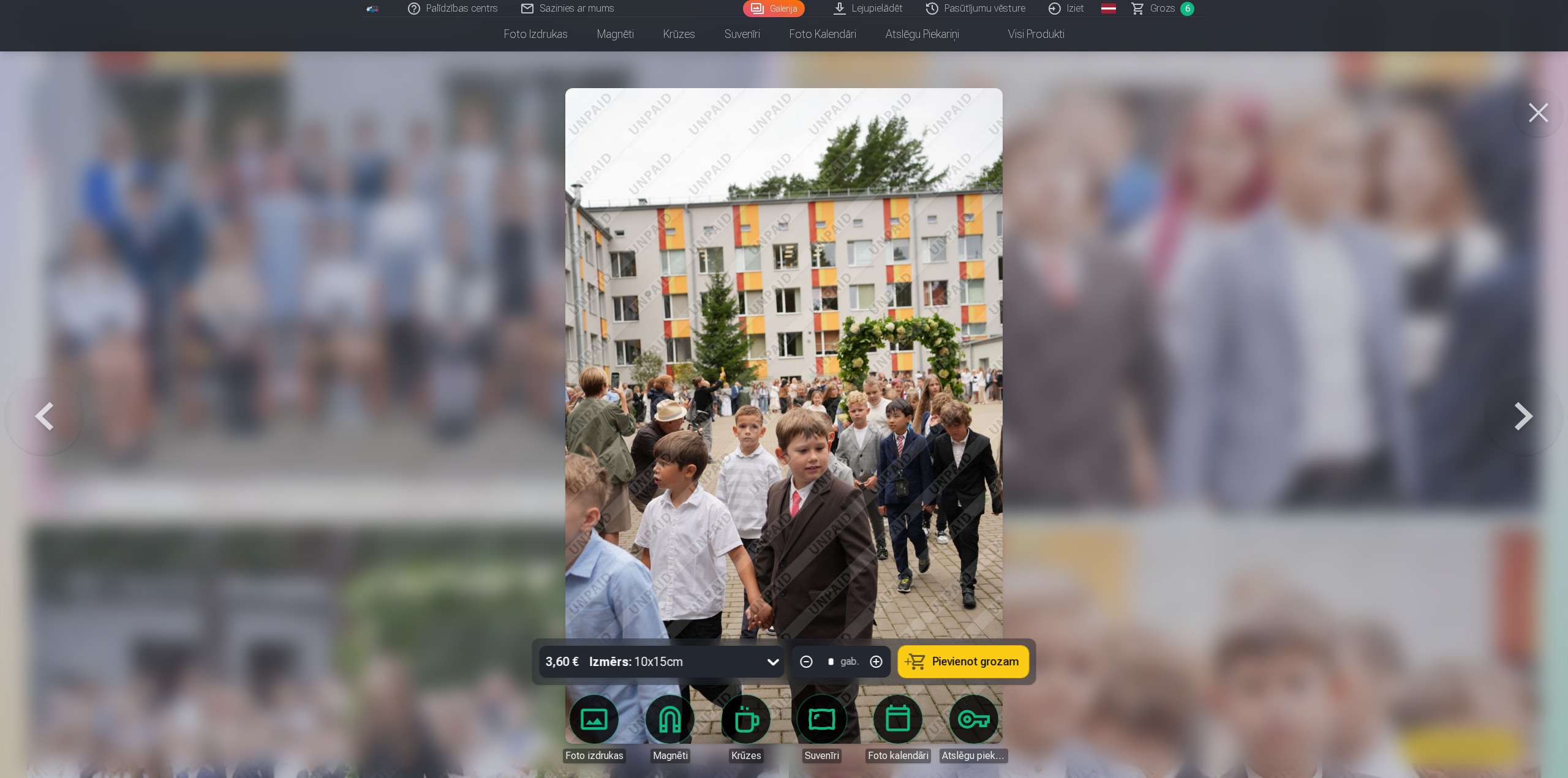
click at [990, 657] on span "Pievienot grozam" at bounding box center [976, 662] width 87 height 11
click at [1522, 420] on button at bounding box center [1524, 415] width 78 height 420
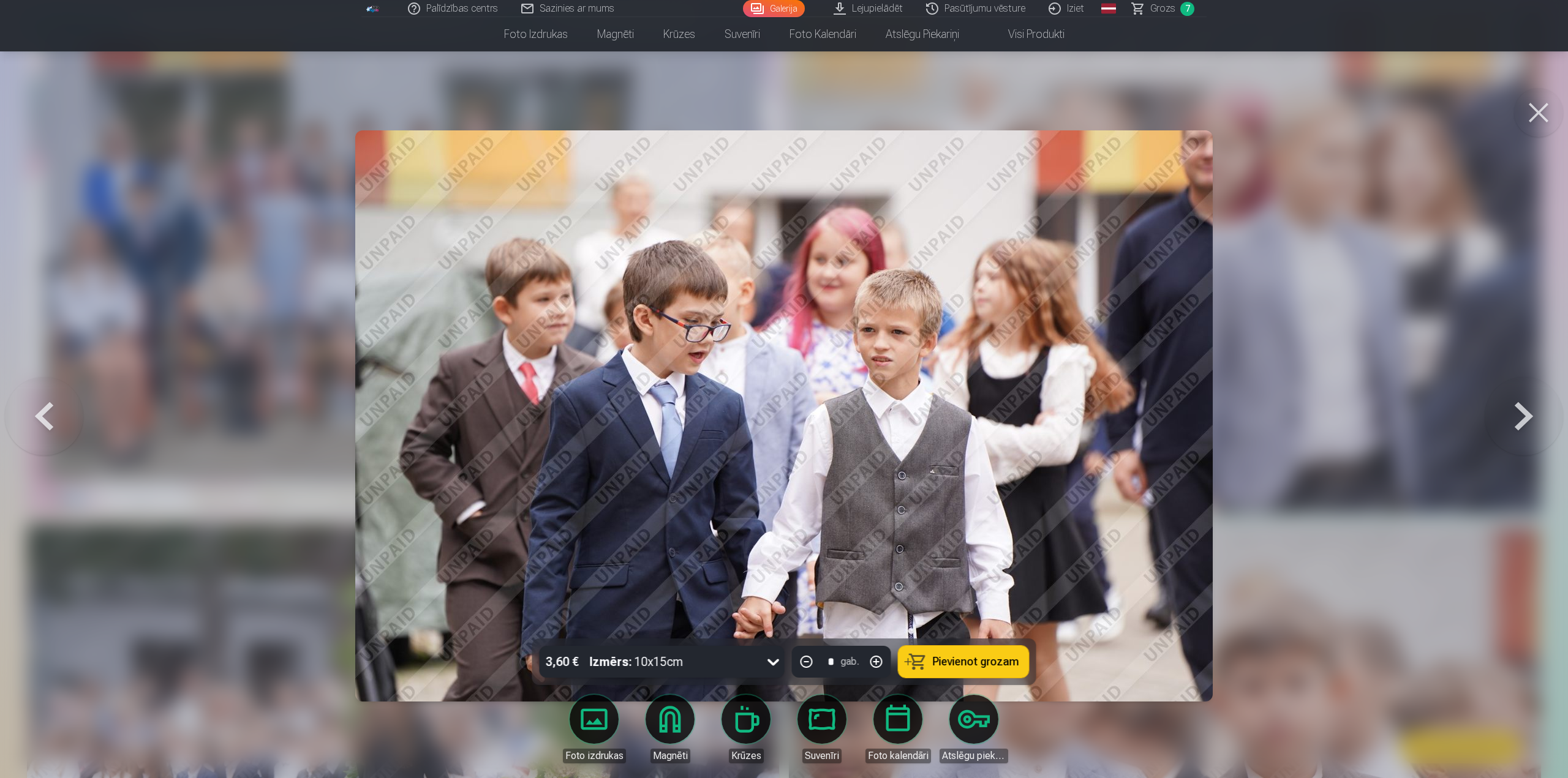
click at [1523, 409] on button at bounding box center [1524, 415] width 78 height 420
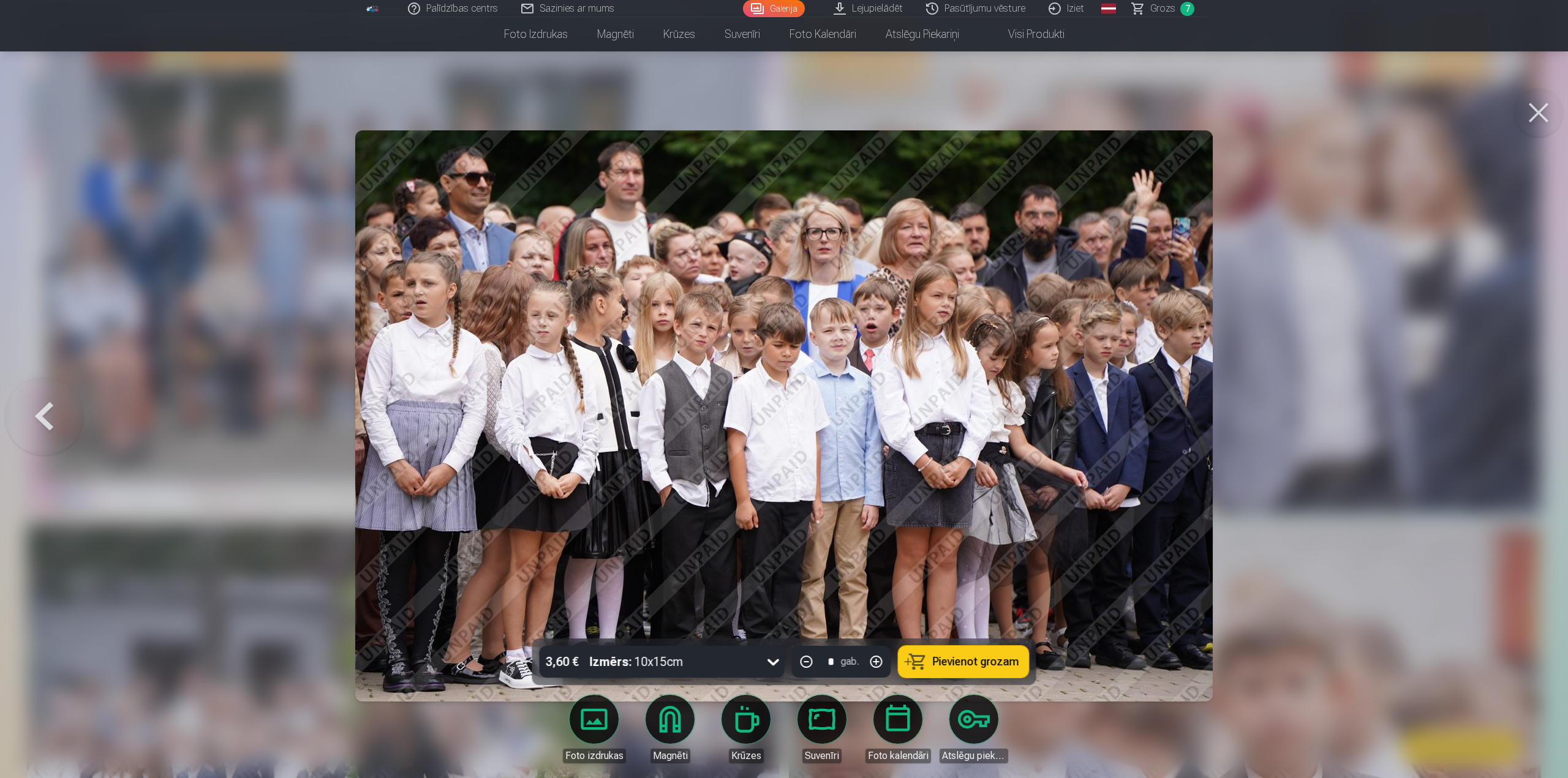
click at [1523, 409] on div at bounding box center [784, 389] width 1568 height 778
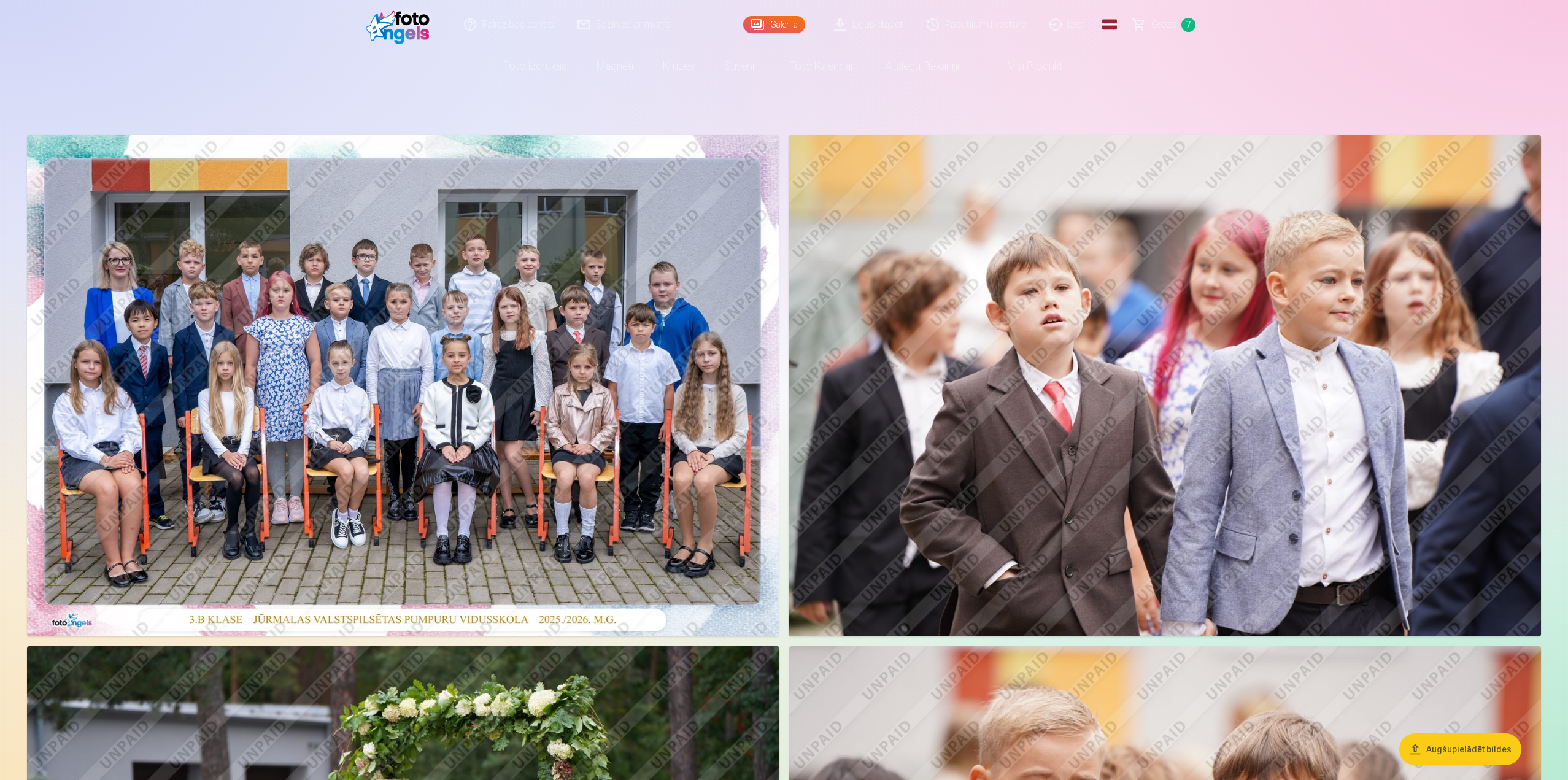
click at [1161, 26] on span "Grozs" at bounding box center [1164, 24] width 26 height 14
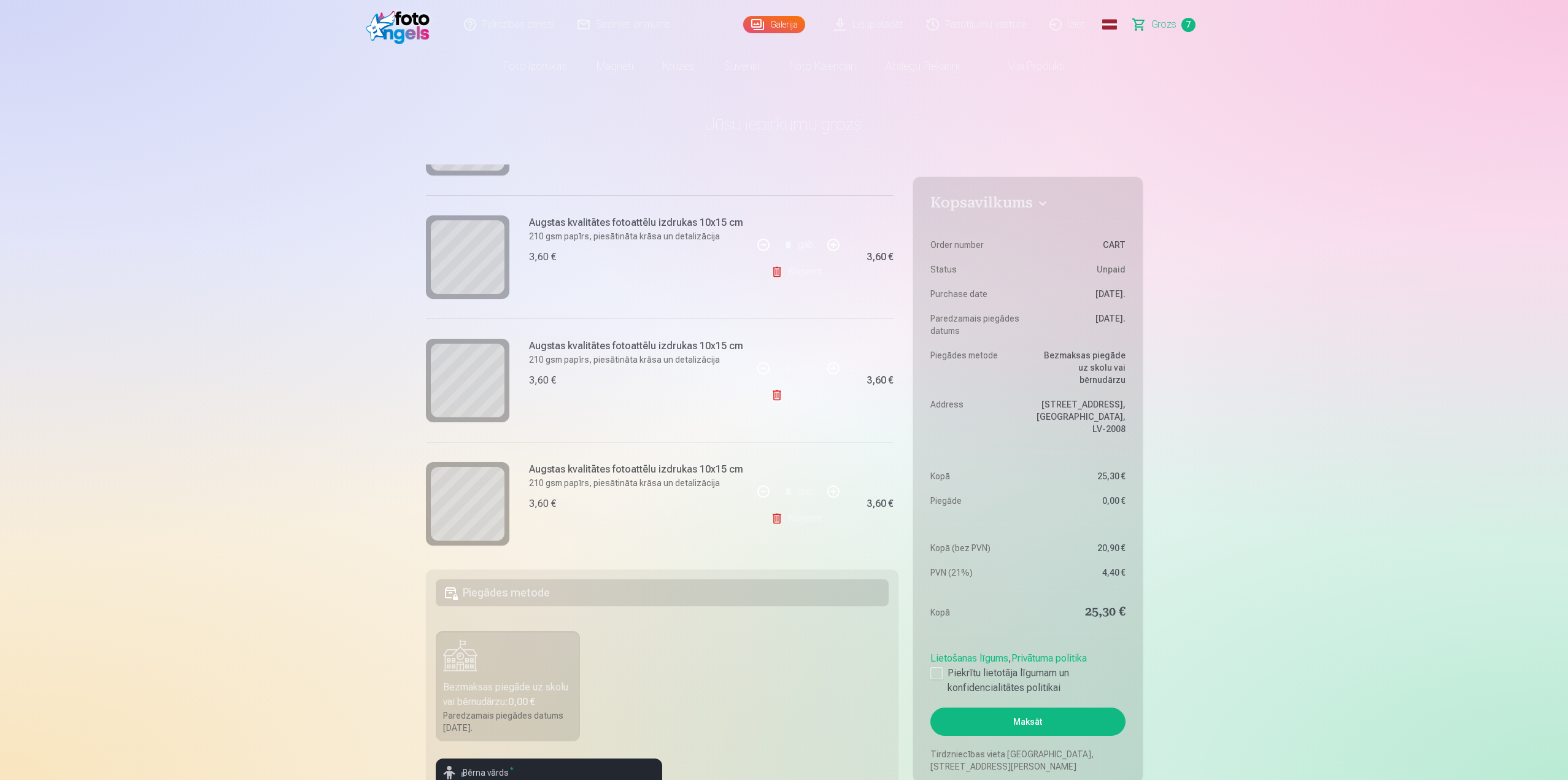
scroll to position [626, 0]
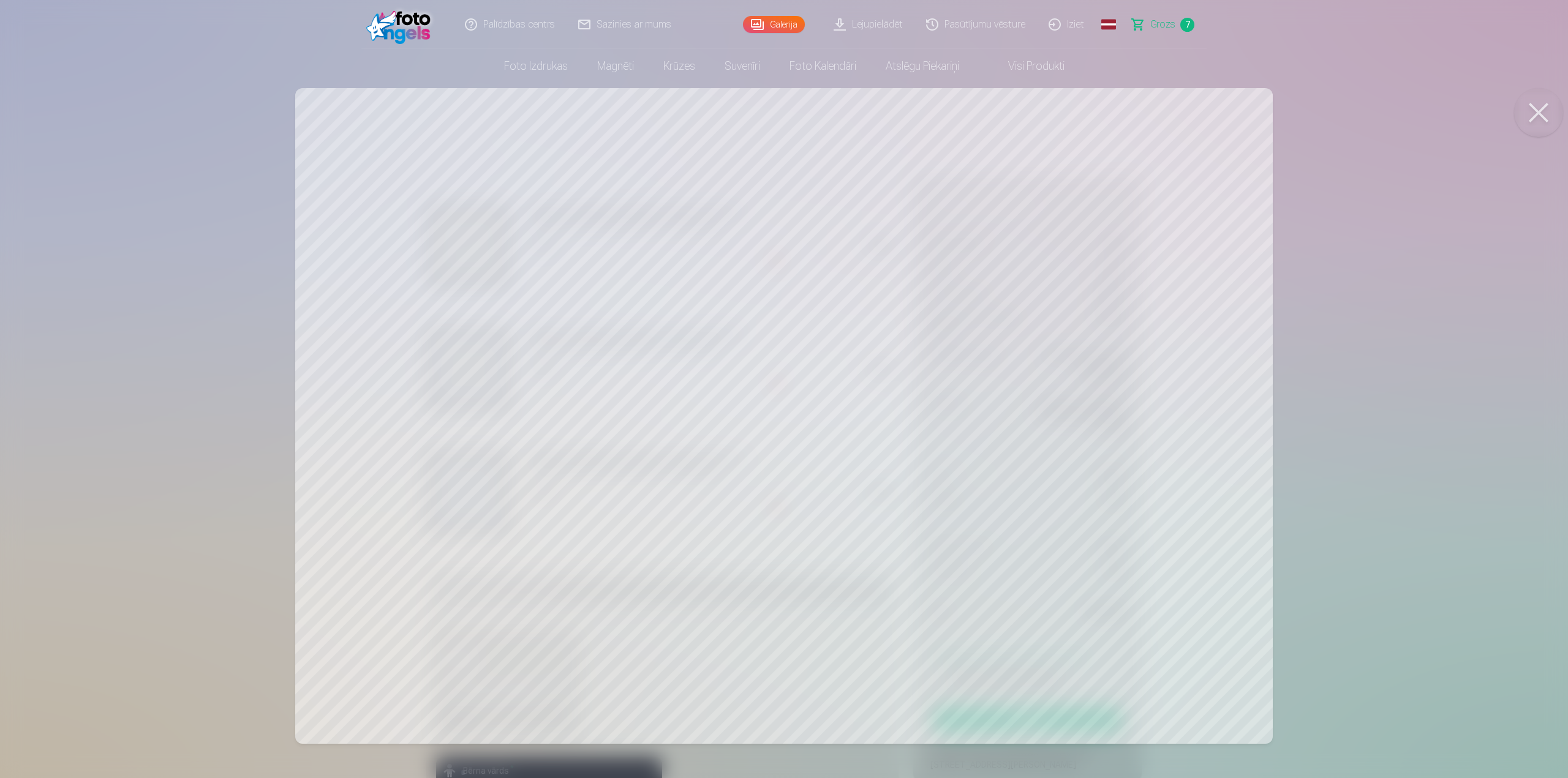
click at [1036, 63] on link "Visi produkti" at bounding box center [1027, 66] width 105 height 34
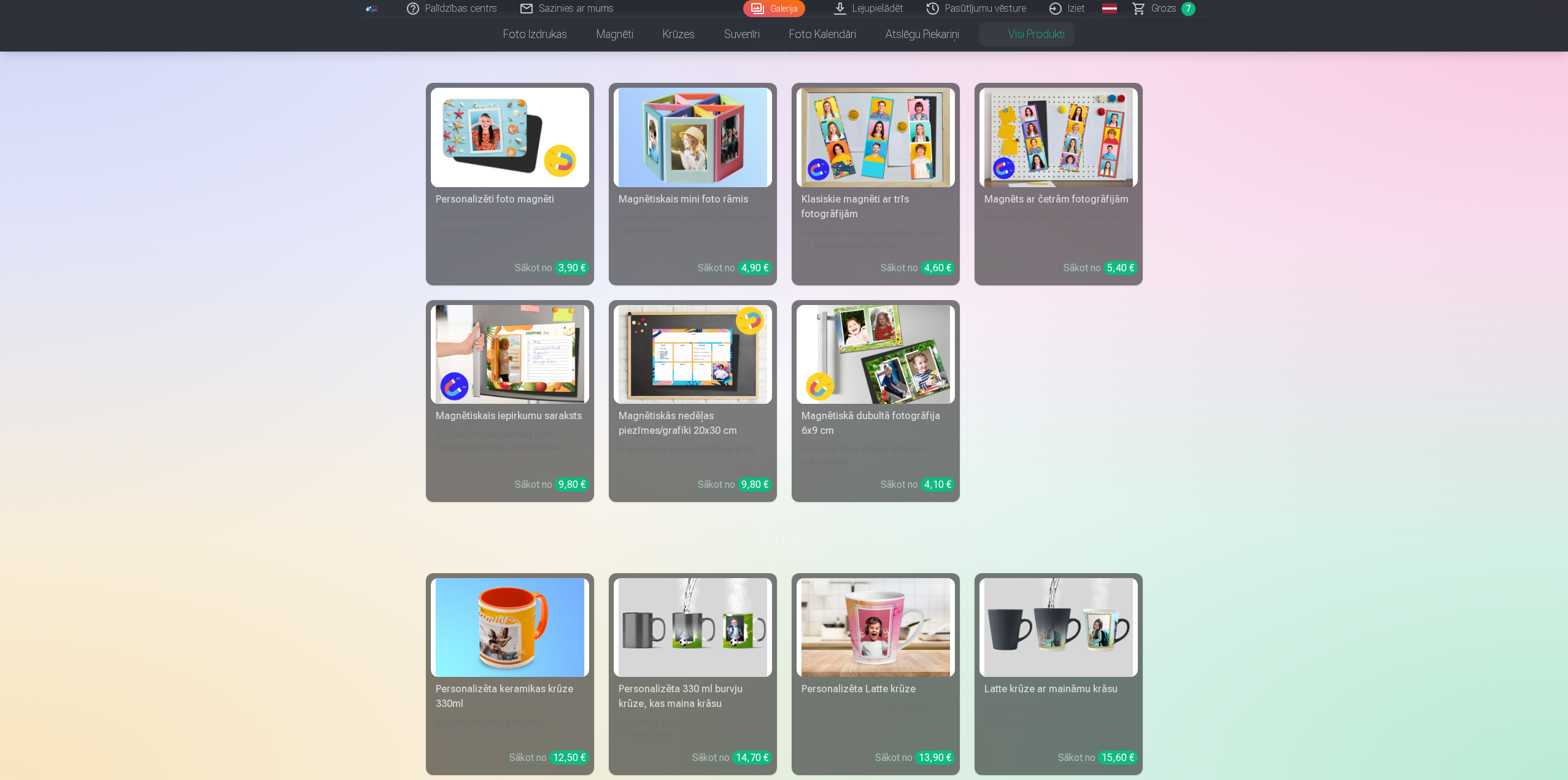
scroll to position [368, 0]
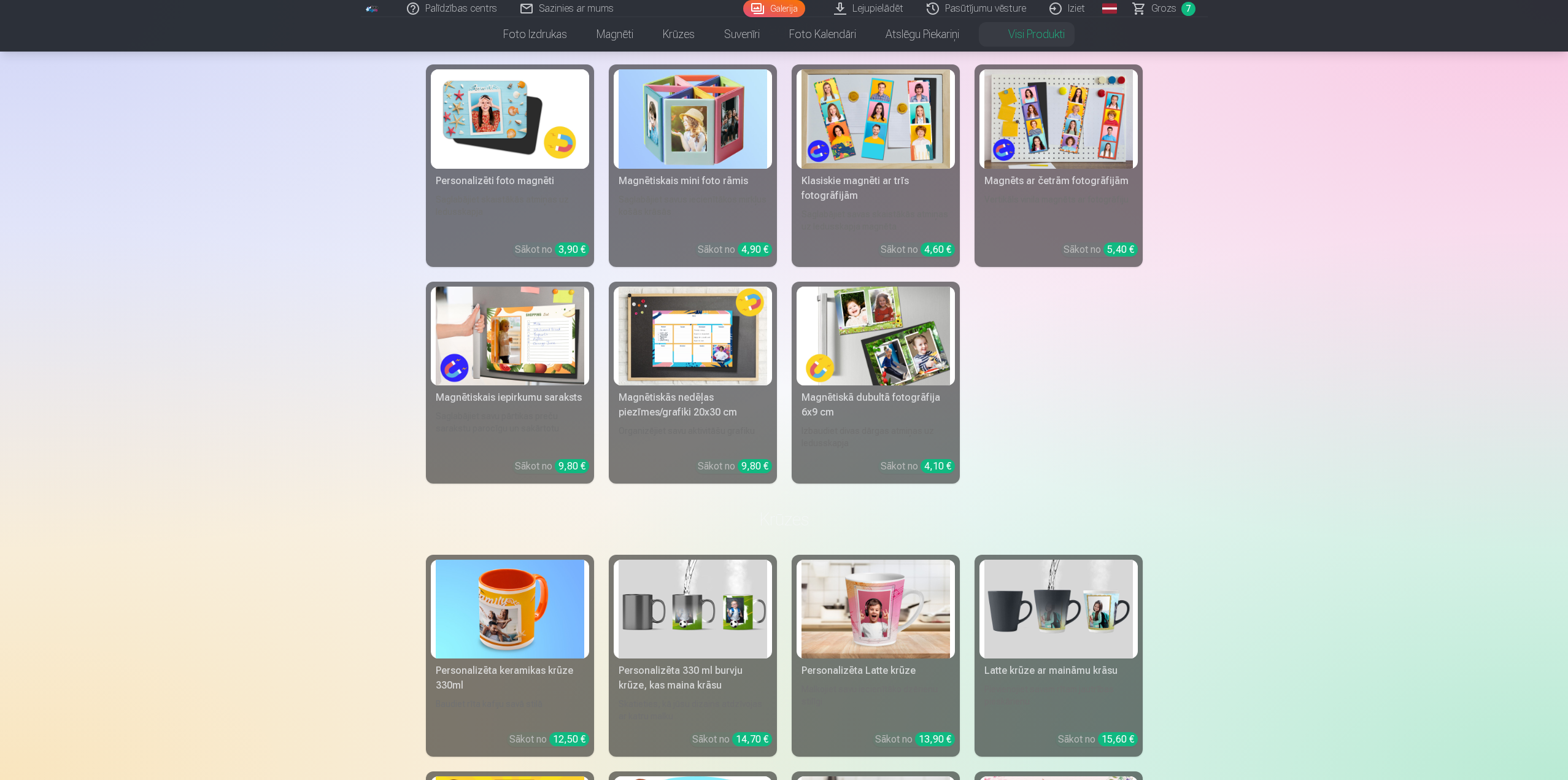
click at [681, 344] on img at bounding box center [692, 336] width 148 height 99
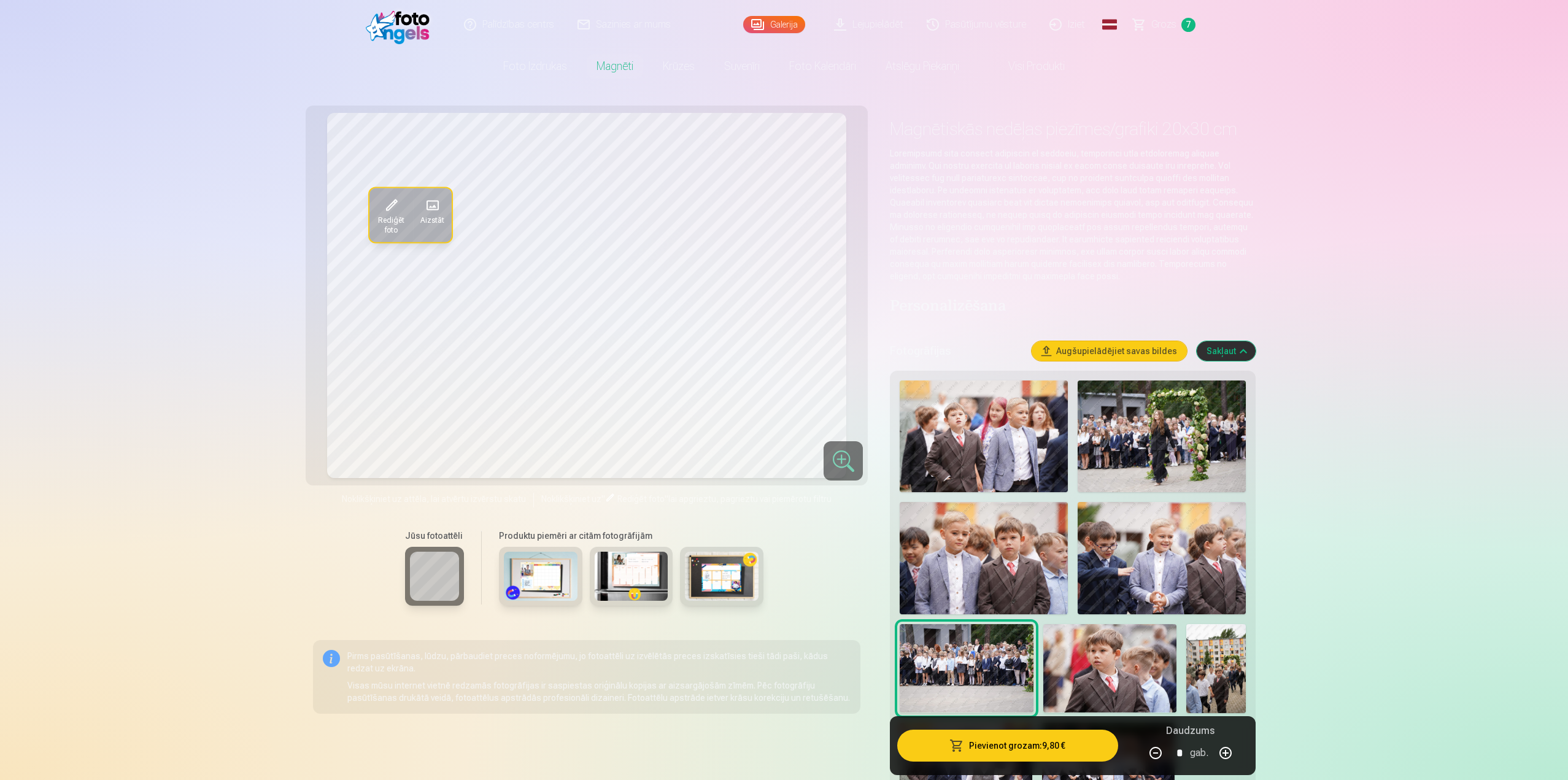
click at [1091, 675] on img at bounding box center [1110, 668] width 133 height 89
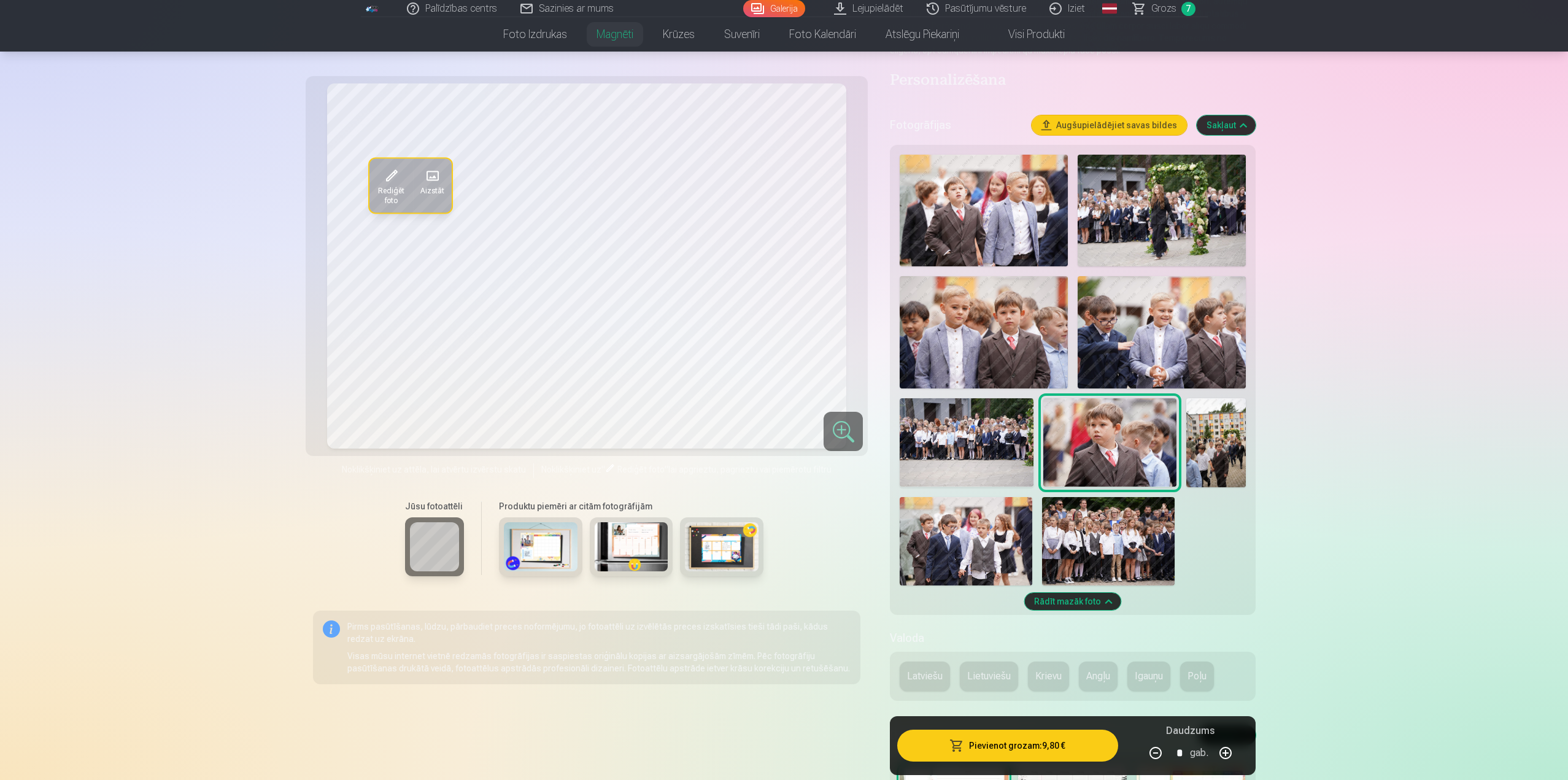
scroll to position [184, 0]
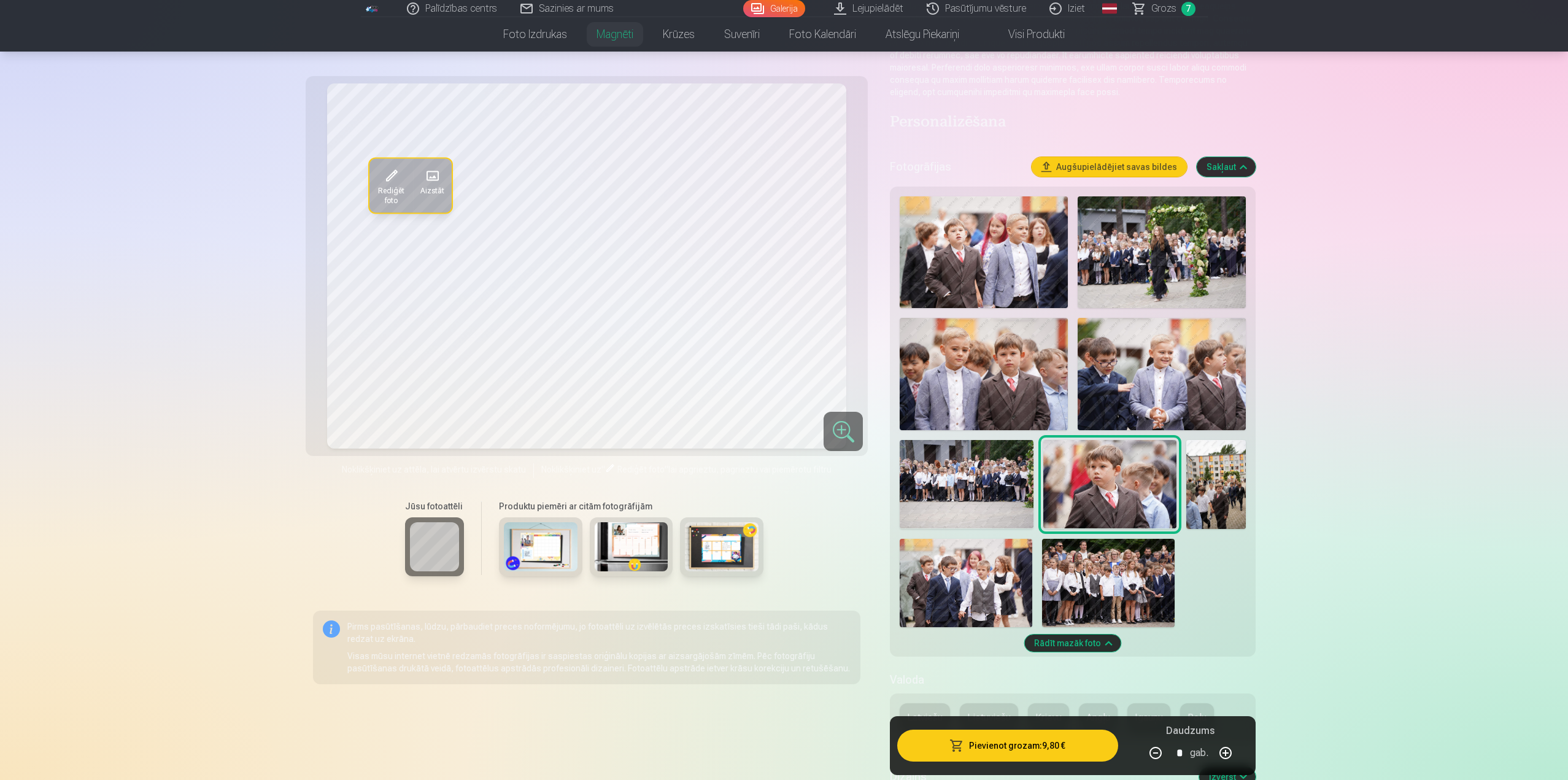
click at [621, 543] on img at bounding box center [631, 547] width 73 height 49
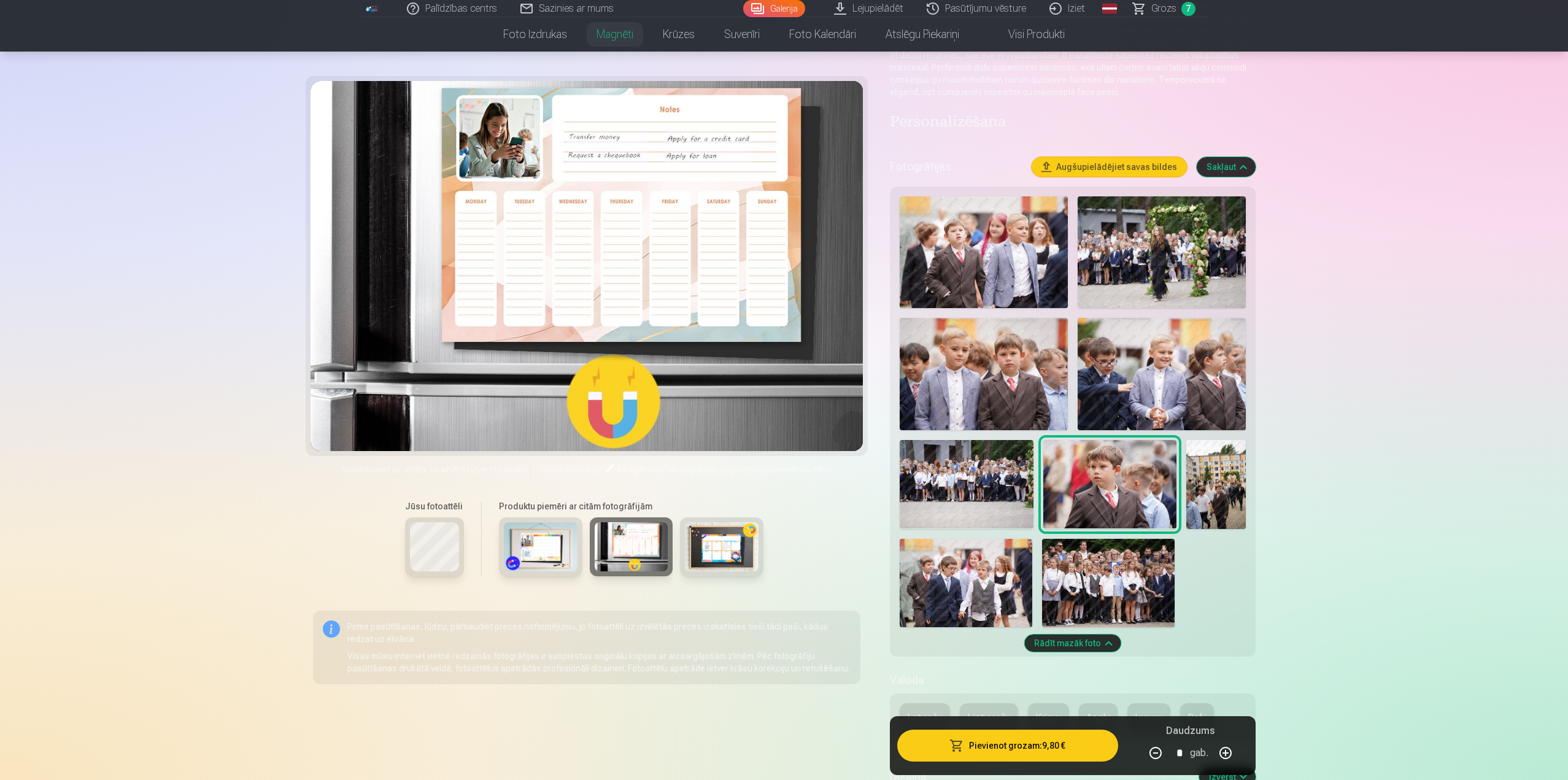
click at [538, 546] on img at bounding box center [541, 547] width 73 height 49
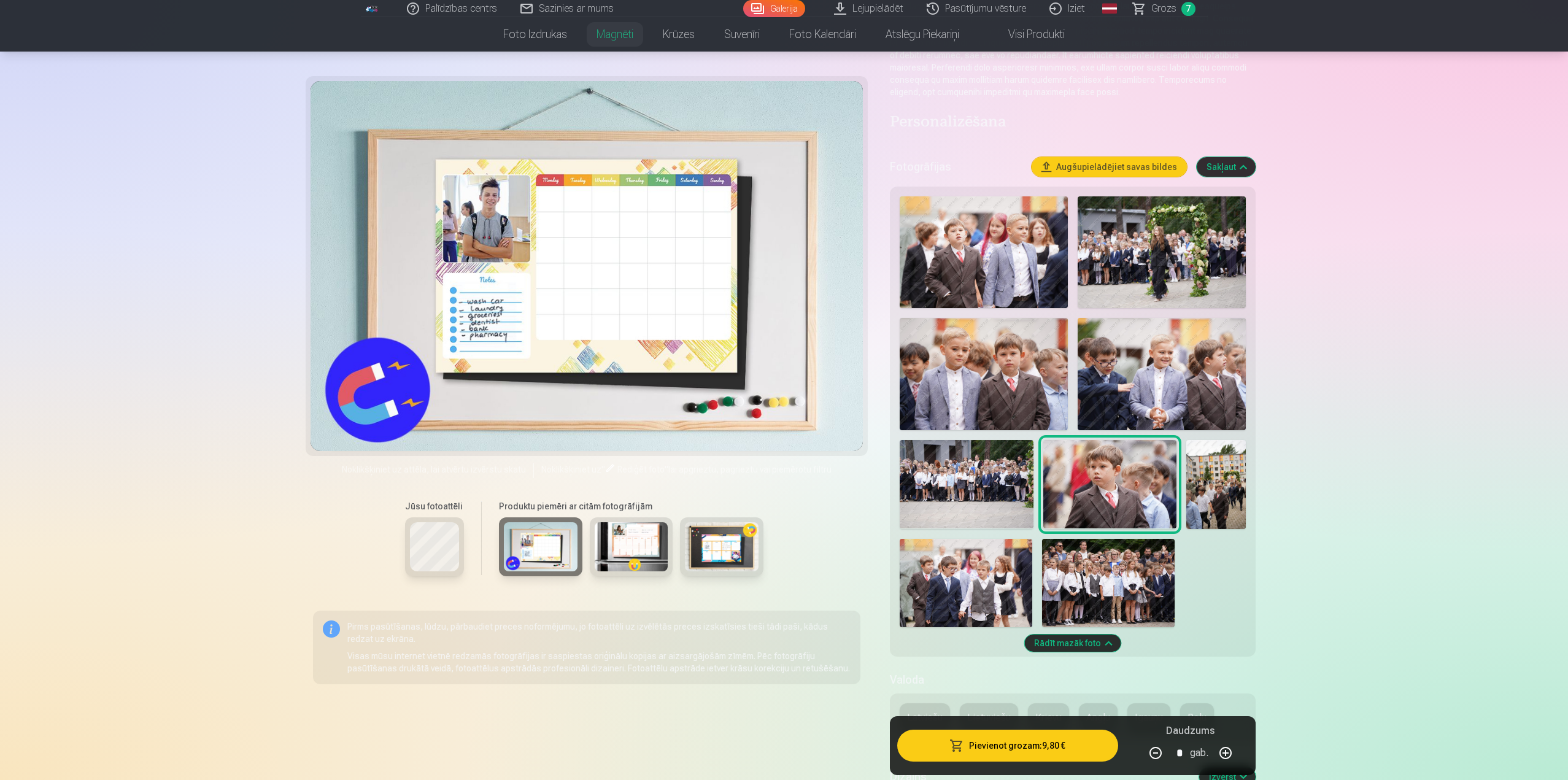
click at [720, 550] on img at bounding box center [721, 547] width 73 height 49
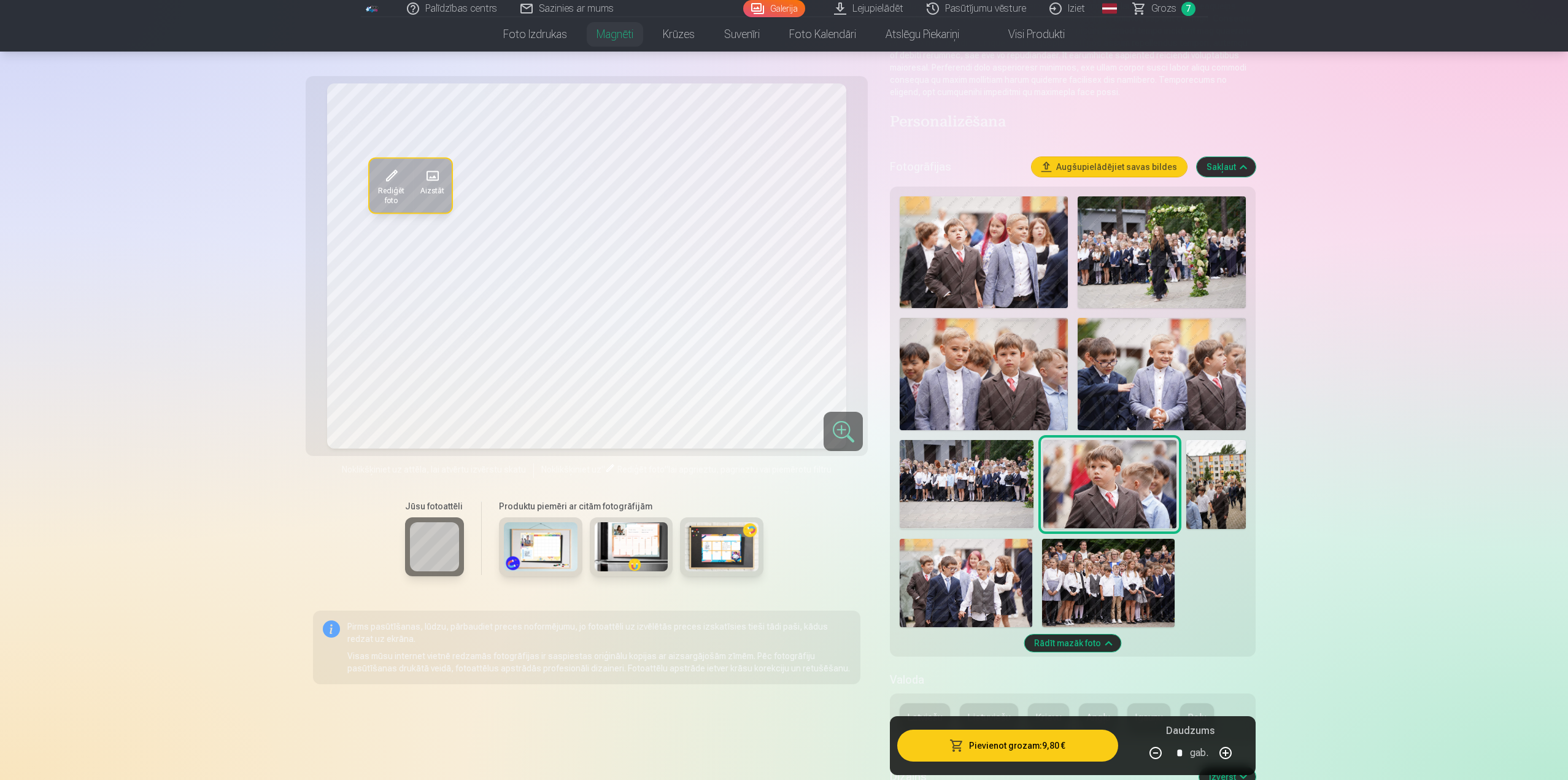
click at [733, 547] on img at bounding box center [721, 547] width 73 height 49
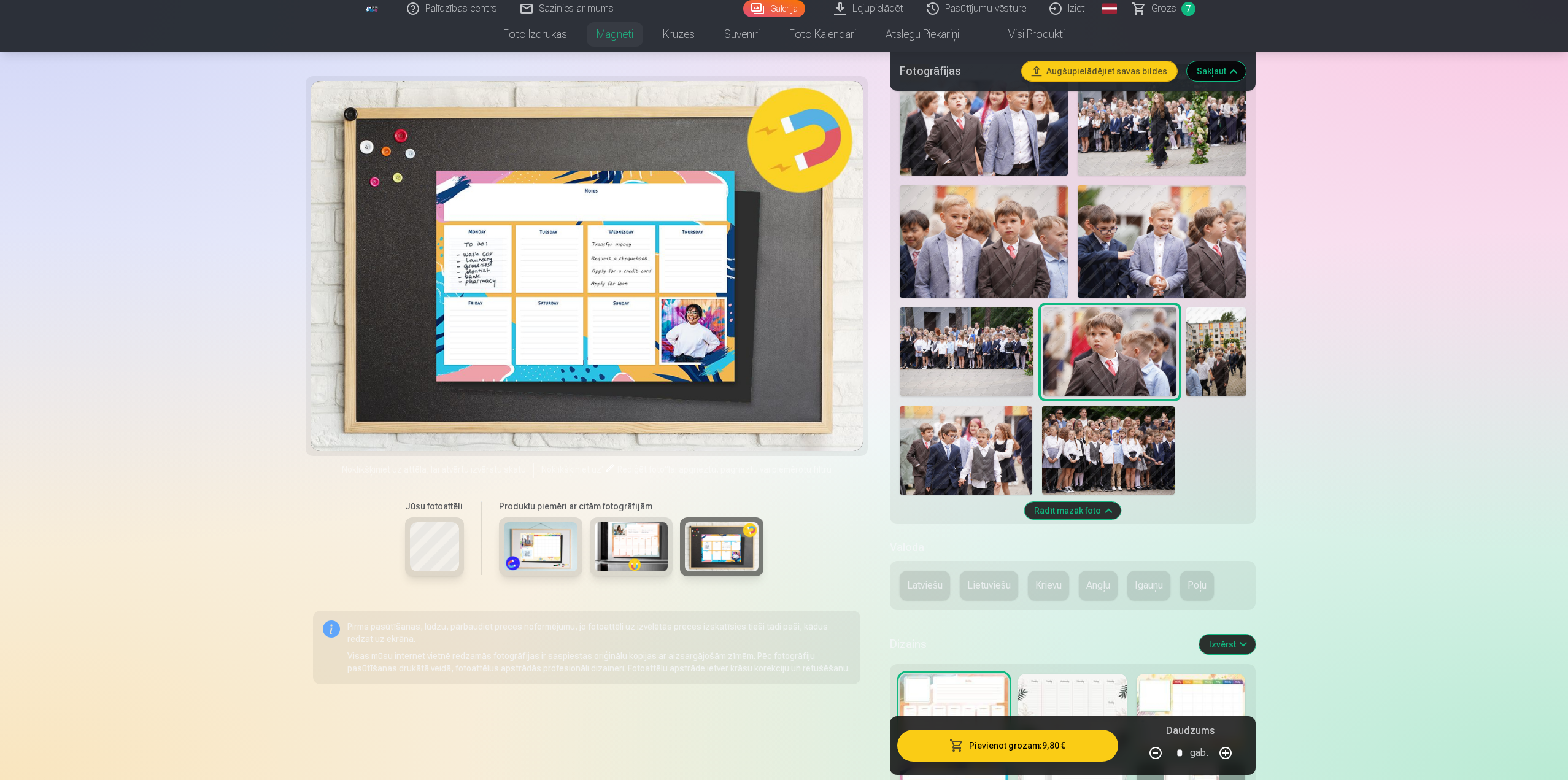
scroll to position [307, 0]
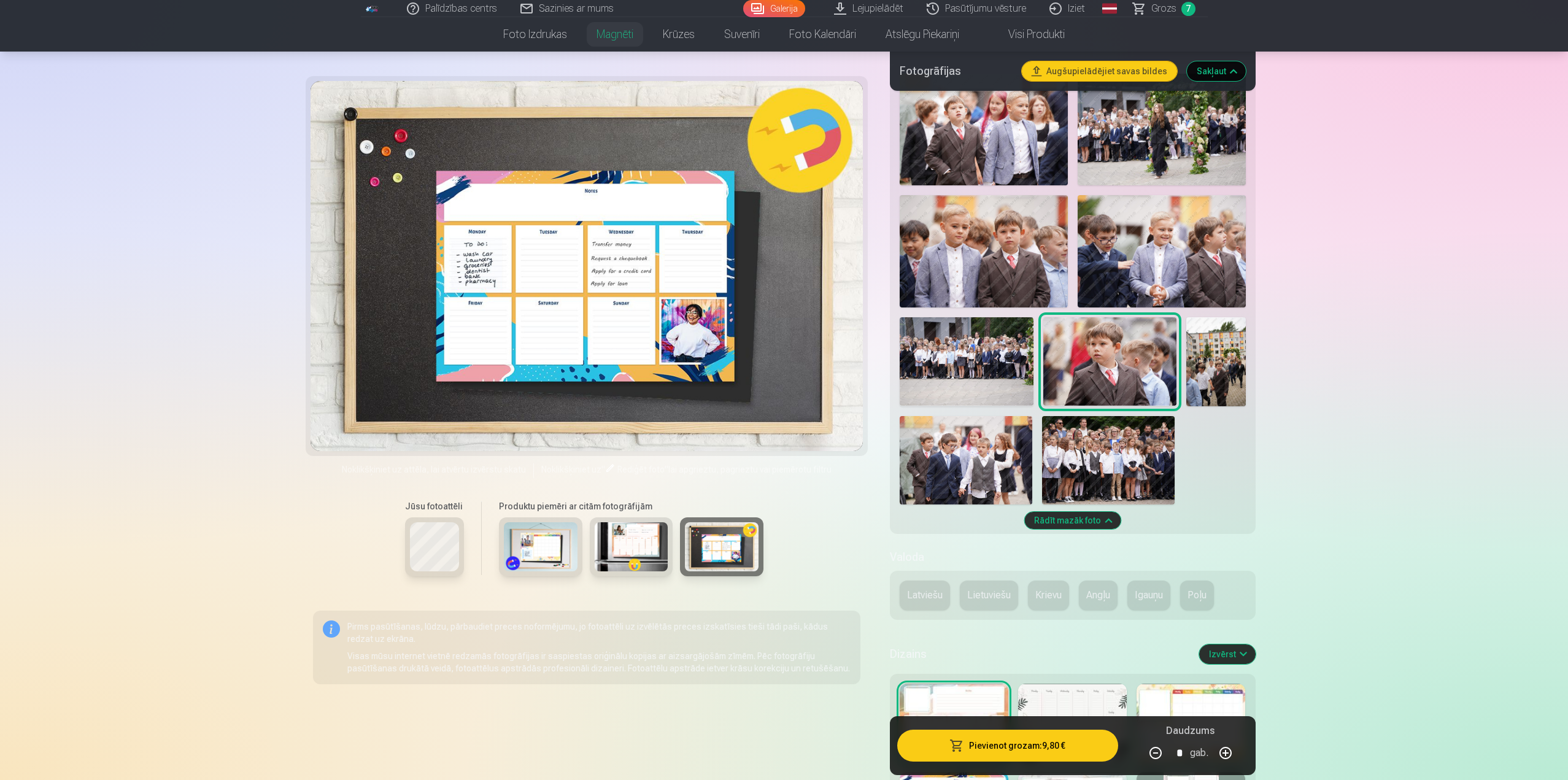
click at [1009, 8] on link "Pasūtījumu vēsture" at bounding box center [977, 9] width 123 height 17
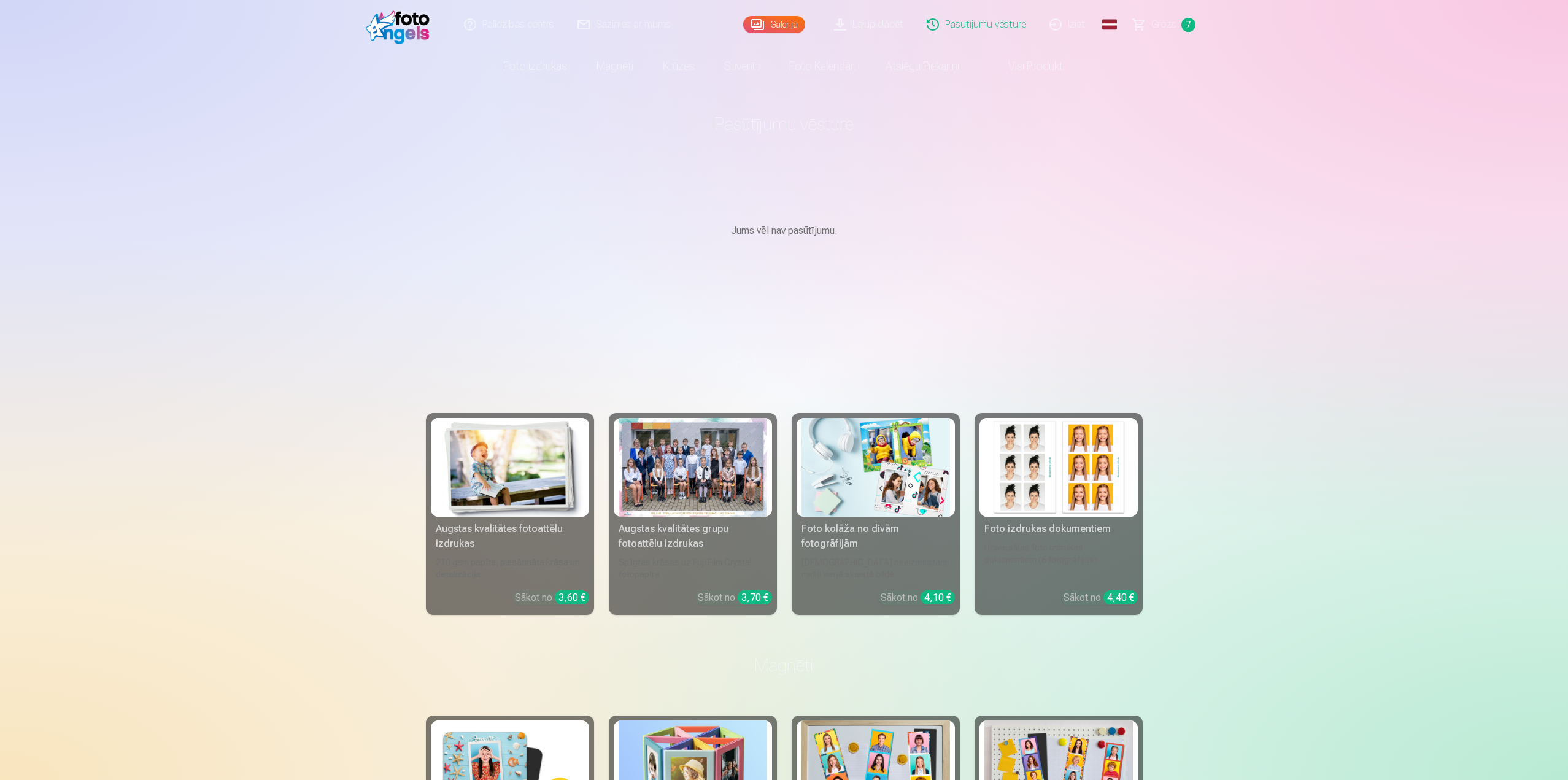
click at [1167, 21] on span "Grozs" at bounding box center [1164, 24] width 26 height 14
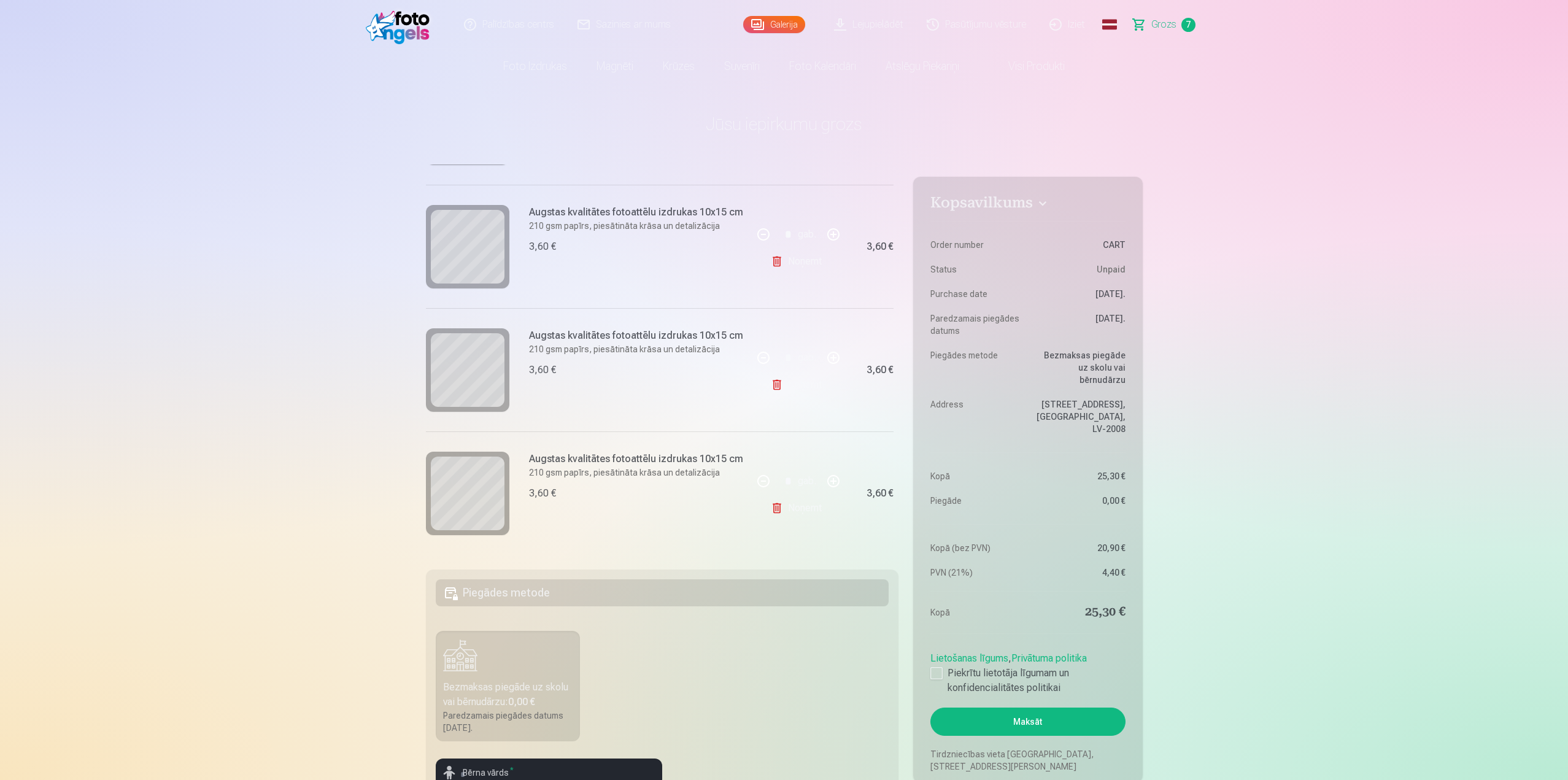
click at [520, 23] on link "Palīdzības centrs" at bounding box center [509, 25] width 113 height 49
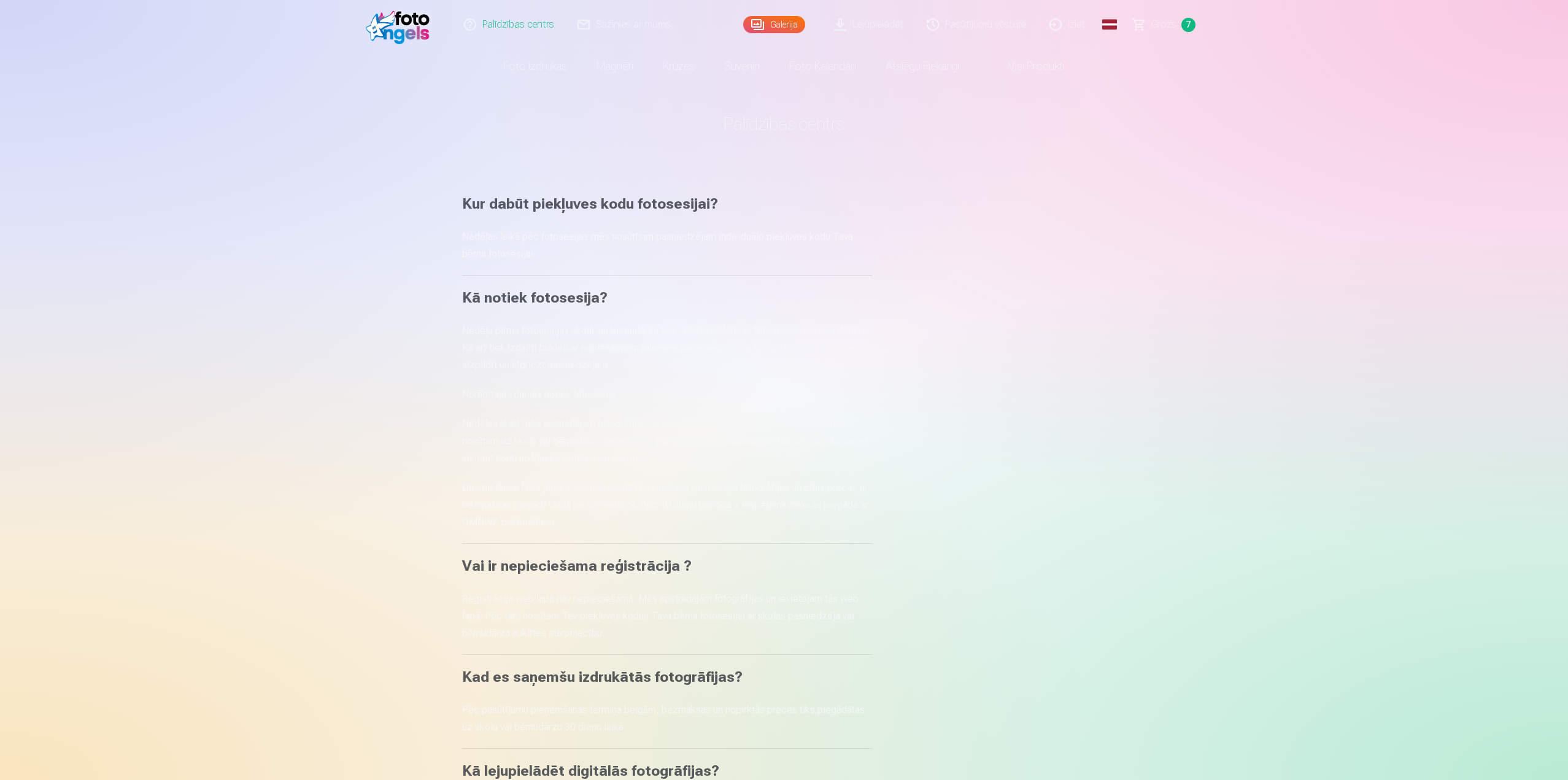
click at [1159, 23] on span "Grozs" at bounding box center [1164, 24] width 26 height 14
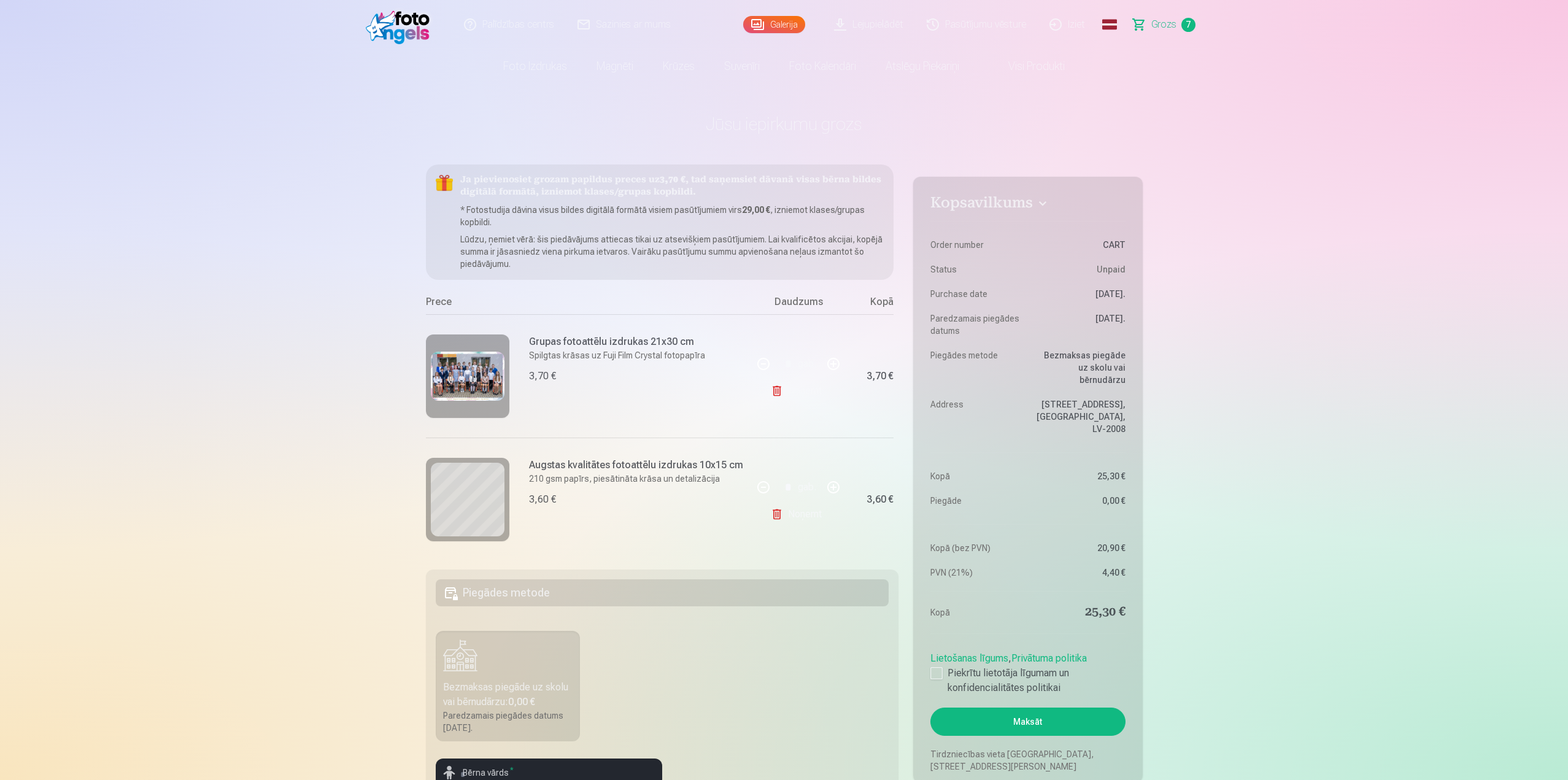
click at [788, 391] on link "Noņemt" at bounding box center [799, 391] width 56 height 25
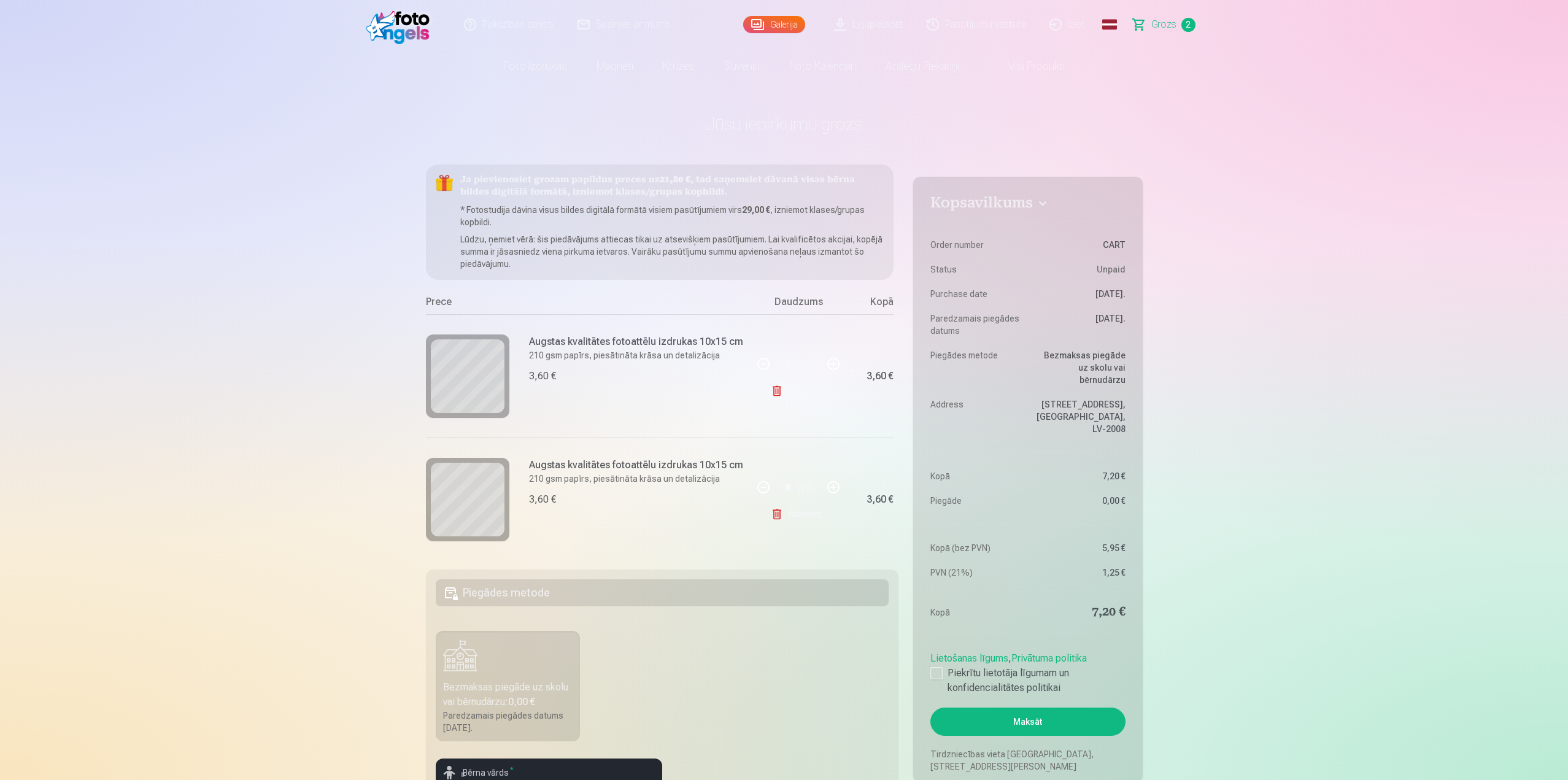
click at [788, 391] on link "Noņemt" at bounding box center [799, 391] width 56 height 25
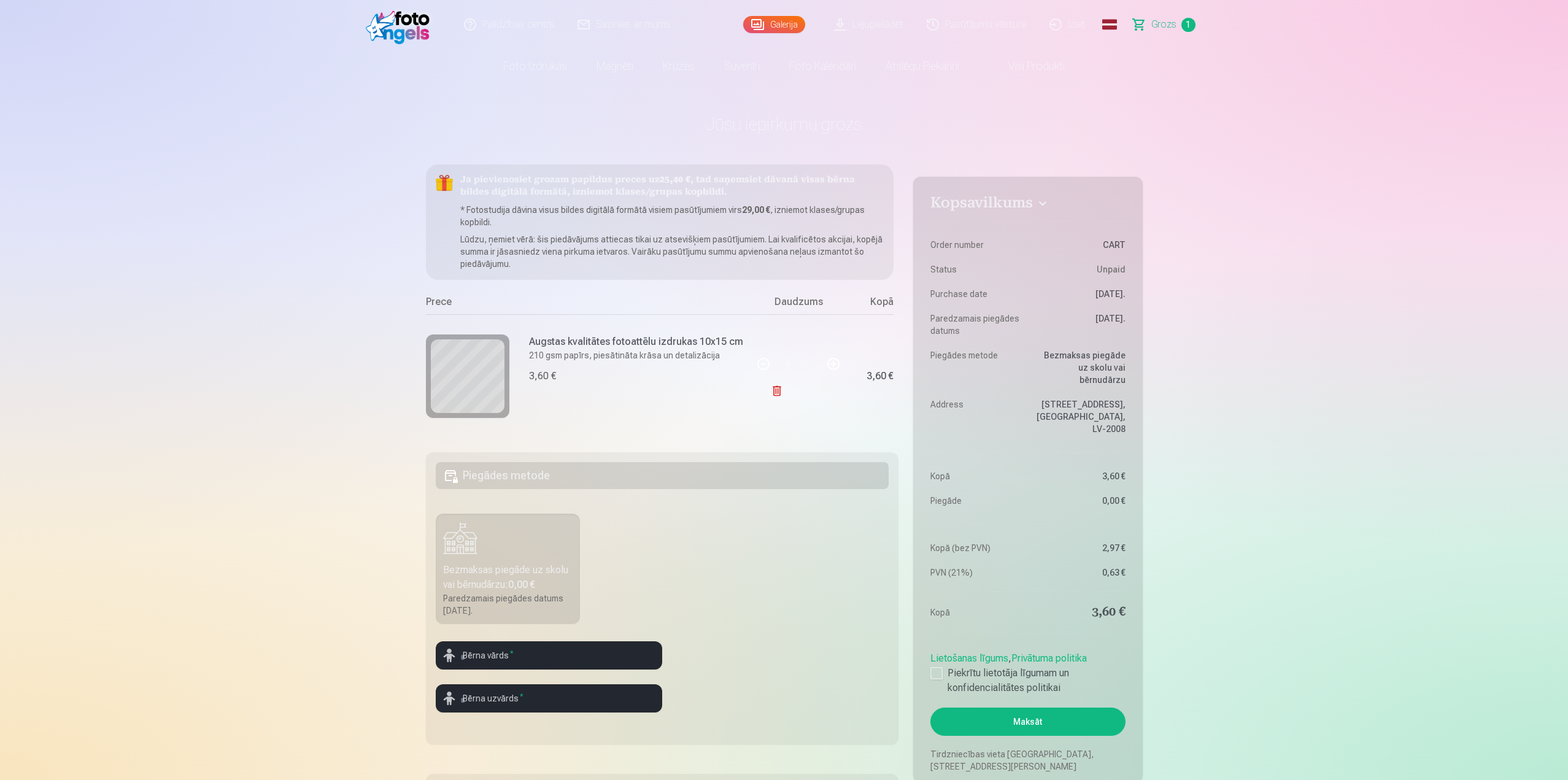
click at [788, 391] on link "Noņemt" at bounding box center [799, 391] width 56 height 25
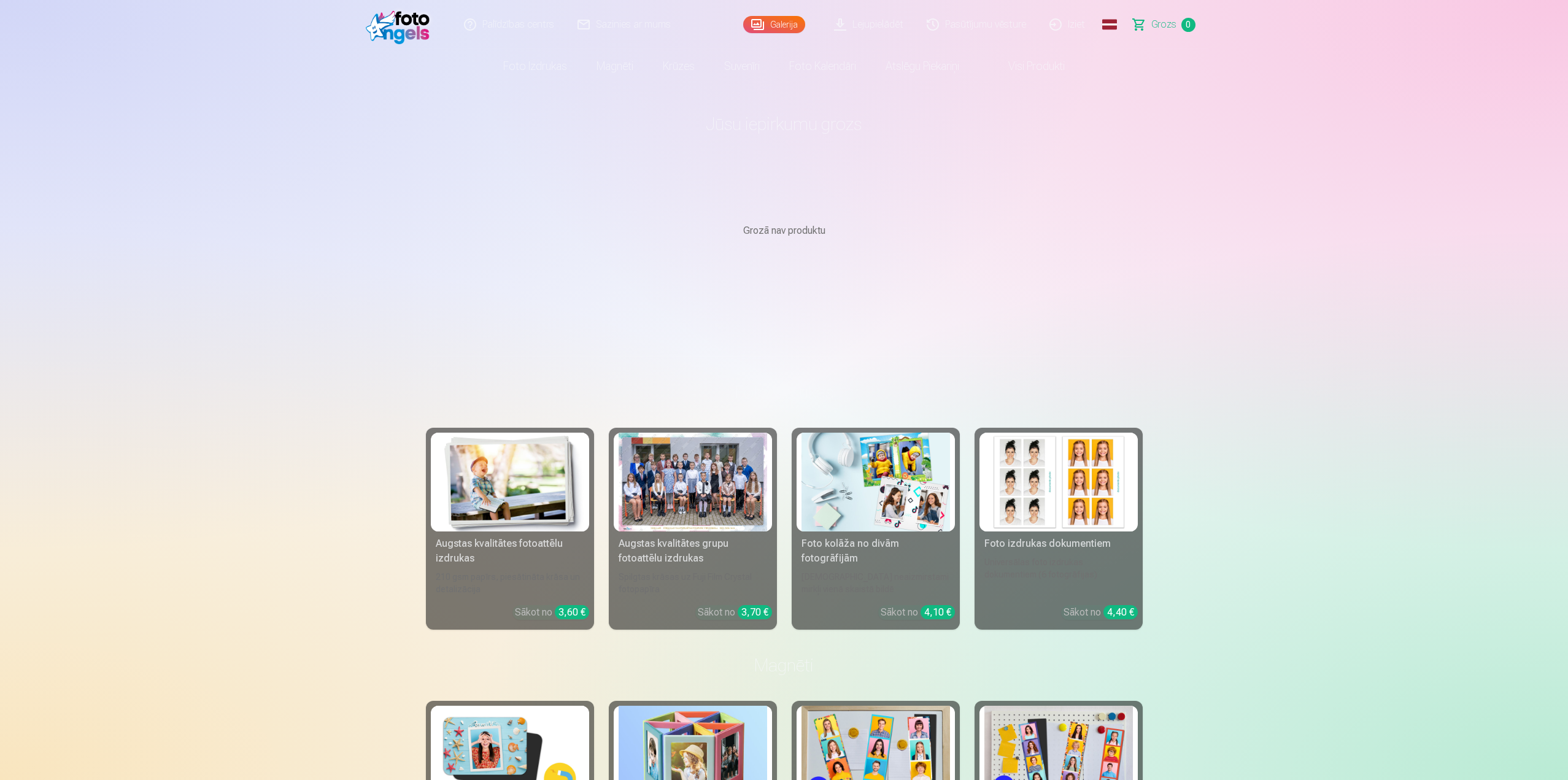
click at [1066, 27] on link "Iziet" at bounding box center [1067, 25] width 59 height 49
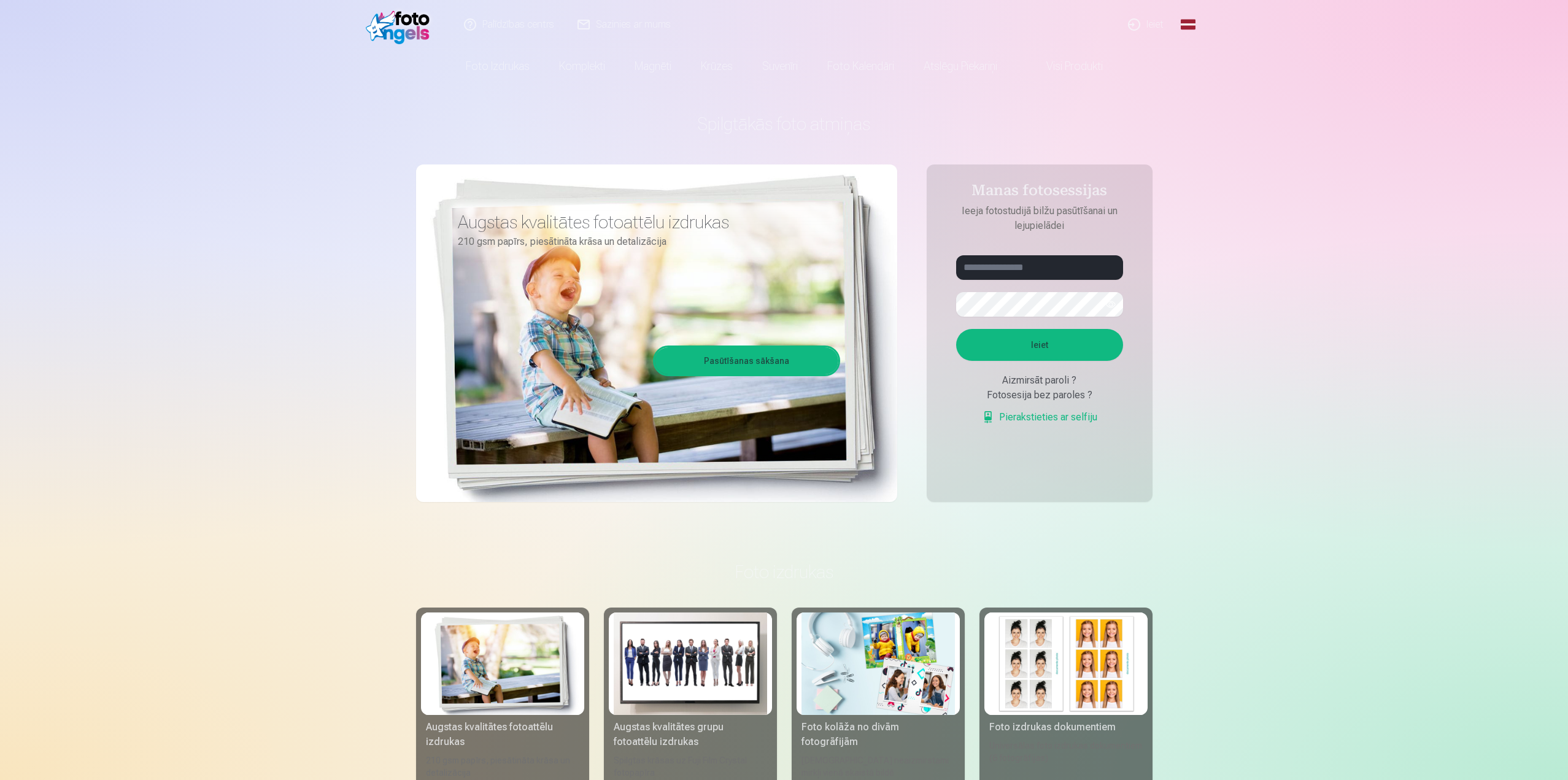
click at [1035, 414] on link "Pierakstieties ar selfiju" at bounding box center [1039, 416] width 115 height 14
click at [1002, 263] on input "text" at bounding box center [1040, 267] width 167 height 25
click at [1062, 267] on input "text" at bounding box center [1040, 267] width 167 height 25
paste input "**********"
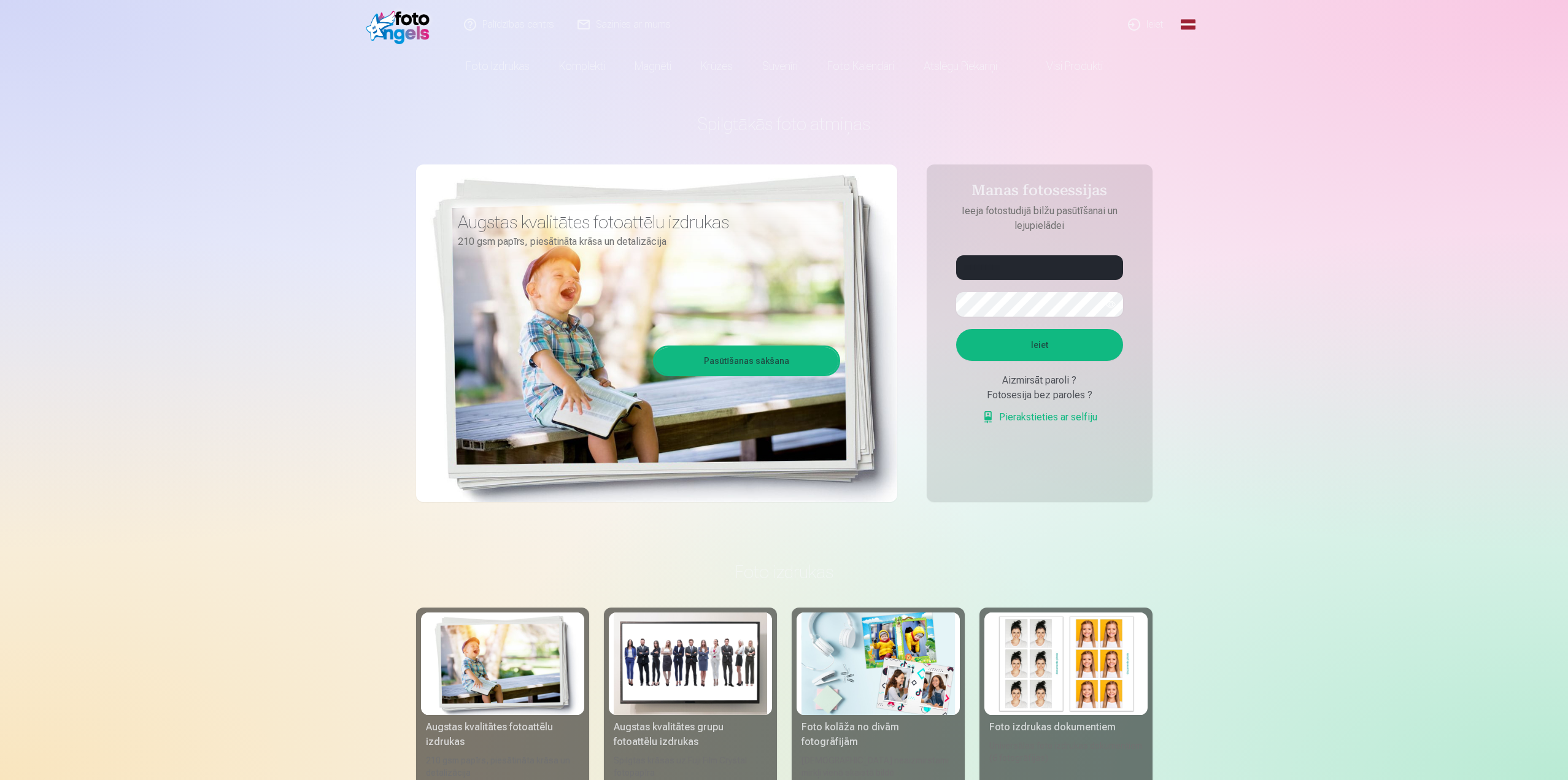
click at [1045, 351] on button "Ieiet" at bounding box center [1040, 344] width 167 height 32
click at [1108, 303] on button "button" at bounding box center [1111, 304] width 23 height 23
click at [990, 269] on input "**********" at bounding box center [1040, 267] width 167 height 25
drag, startPoint x: 1028, startPoint y: 267, endPoint x: 963, endPoint y: 272, distance: 65.2
click at [963, 272] on input "**********" at bounding box center [1040, 267] width 167 height 25
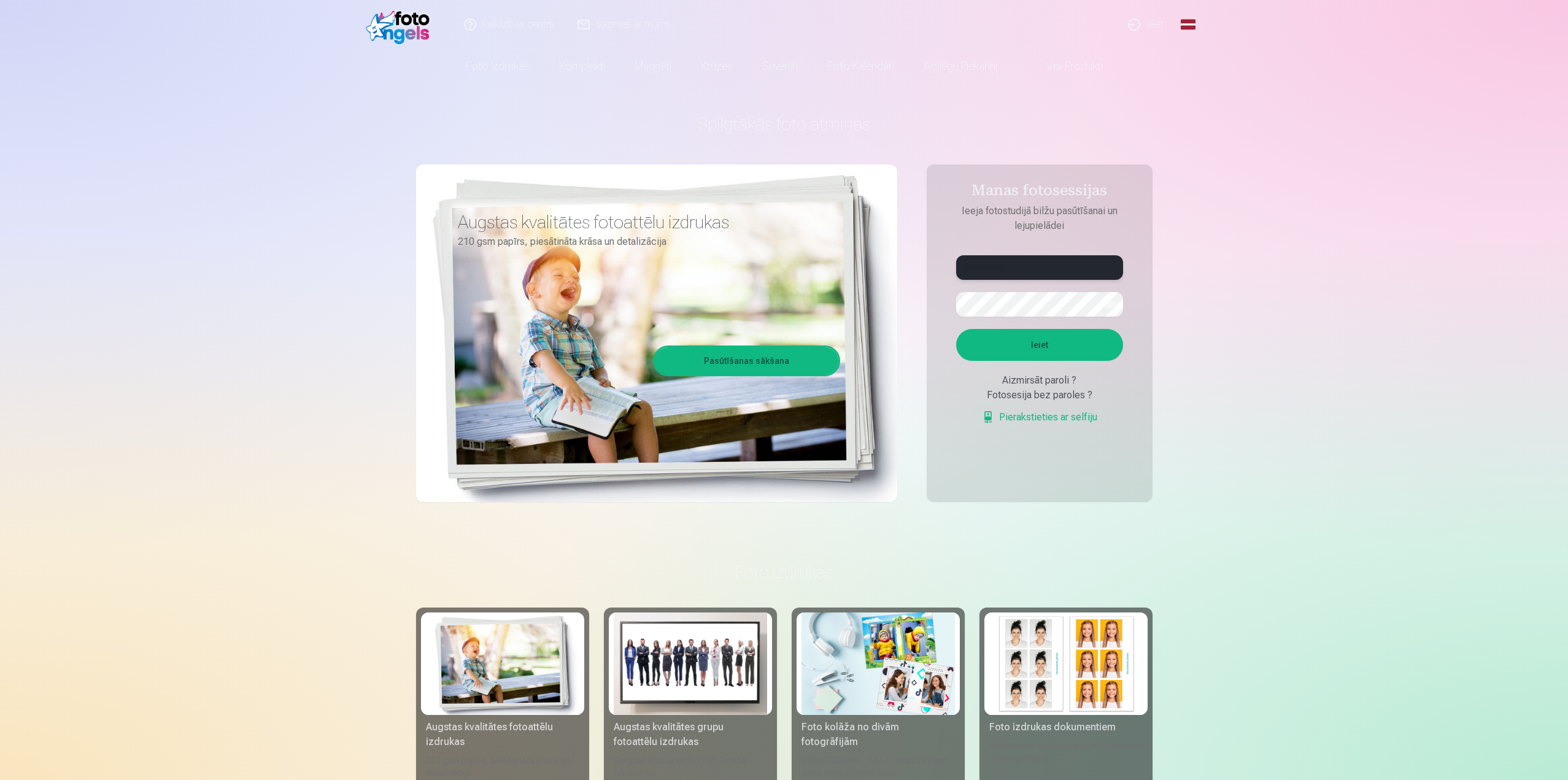
type input "**********"
click at [1069, 353] on button "Ieiet" at bounding box center [1040, 344] width 167 height 32
